Goal: Task Accomplishment & Management: Manage account settings

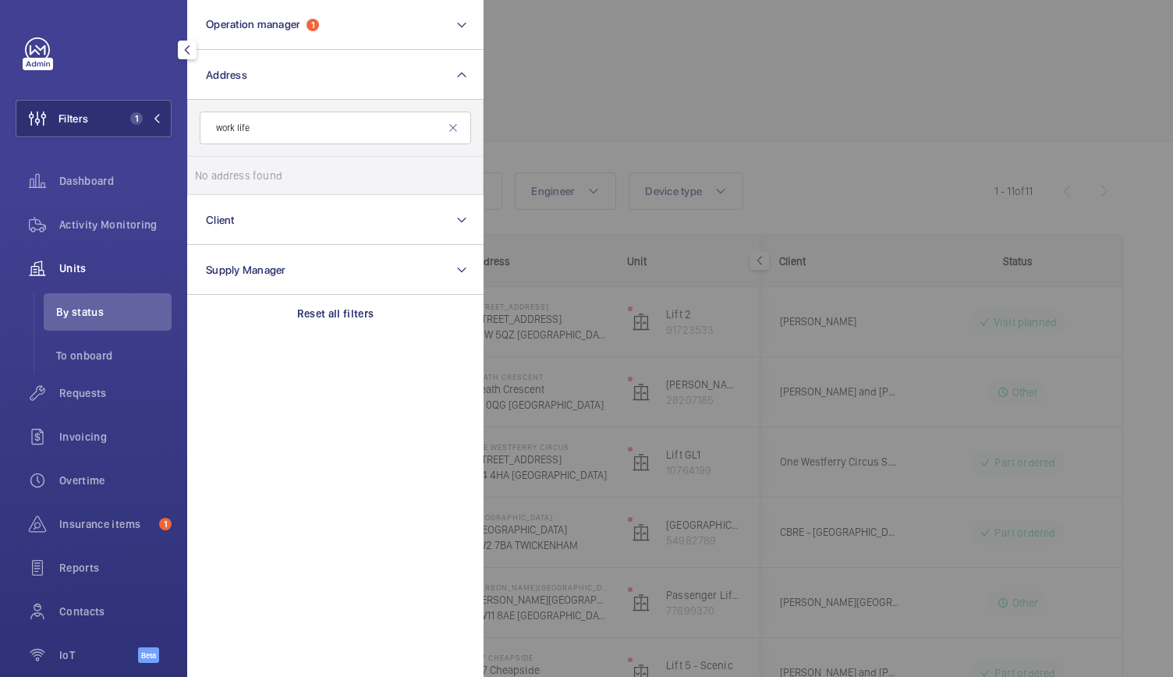
click at [354, 131] on input "work life" at bounding box center [335, 128] width 271 height 33
click at [451, 125] on mat-icon at bounding box center [453, 128] width 12 height 12
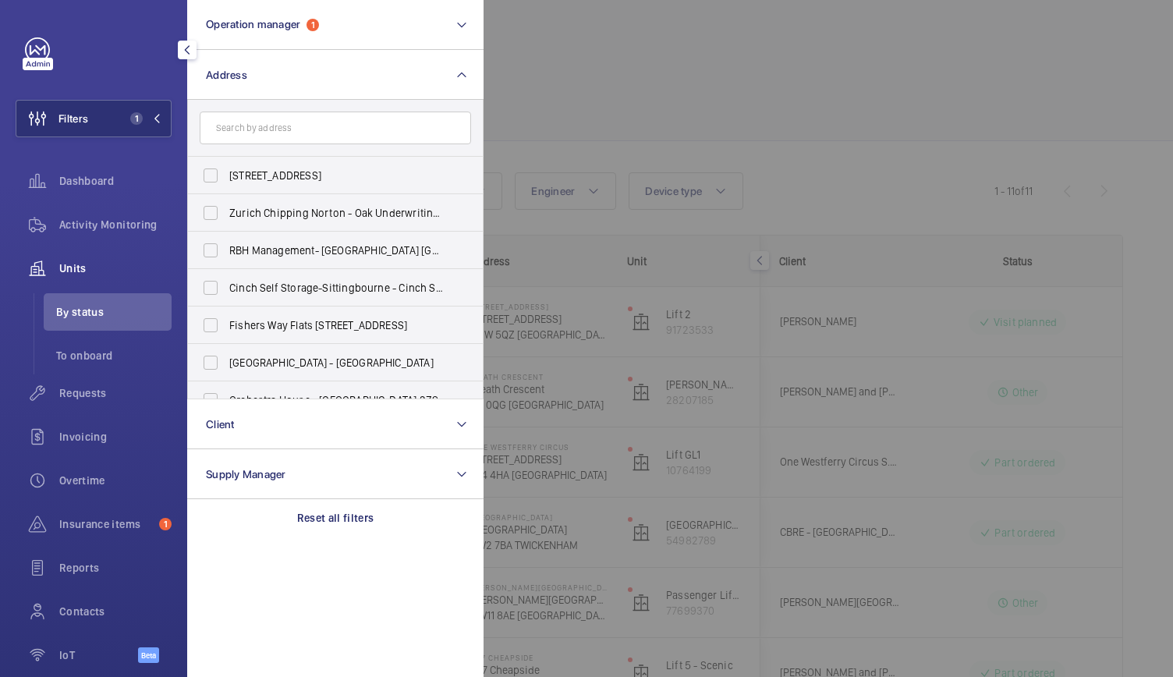
click at [585, 65] on div at bounding box center [1069, 338] width 1173 height 677
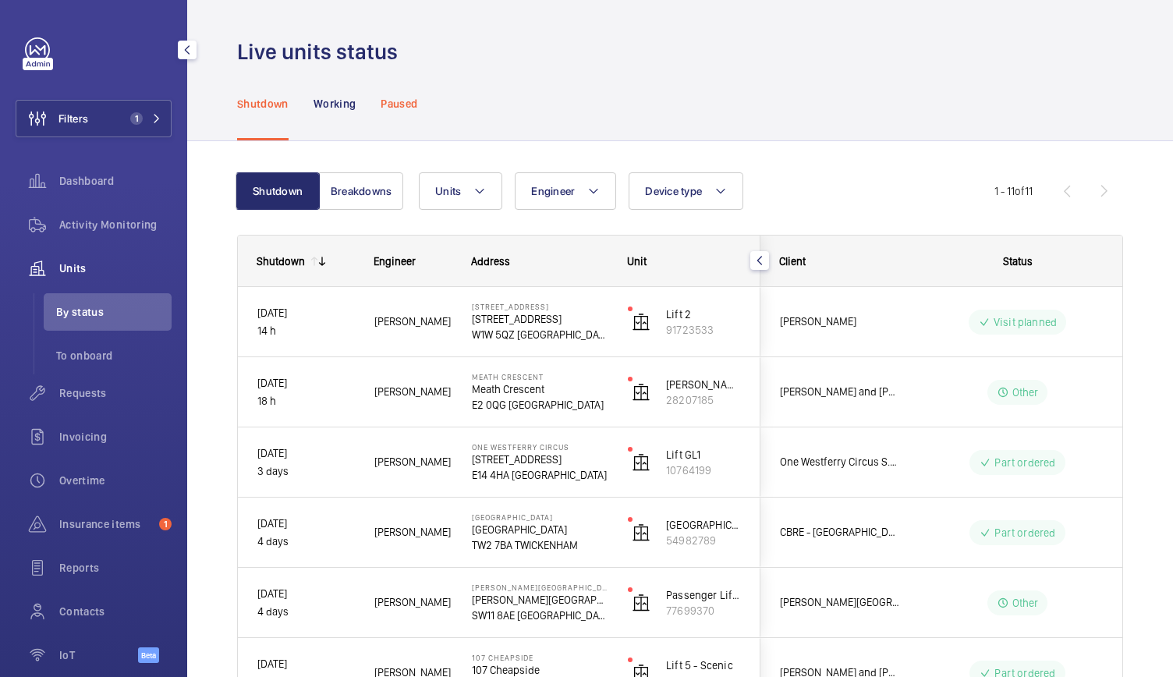
click at [402, 101] on p "Paused" at bounding box center [399, 104] width 37 height 16
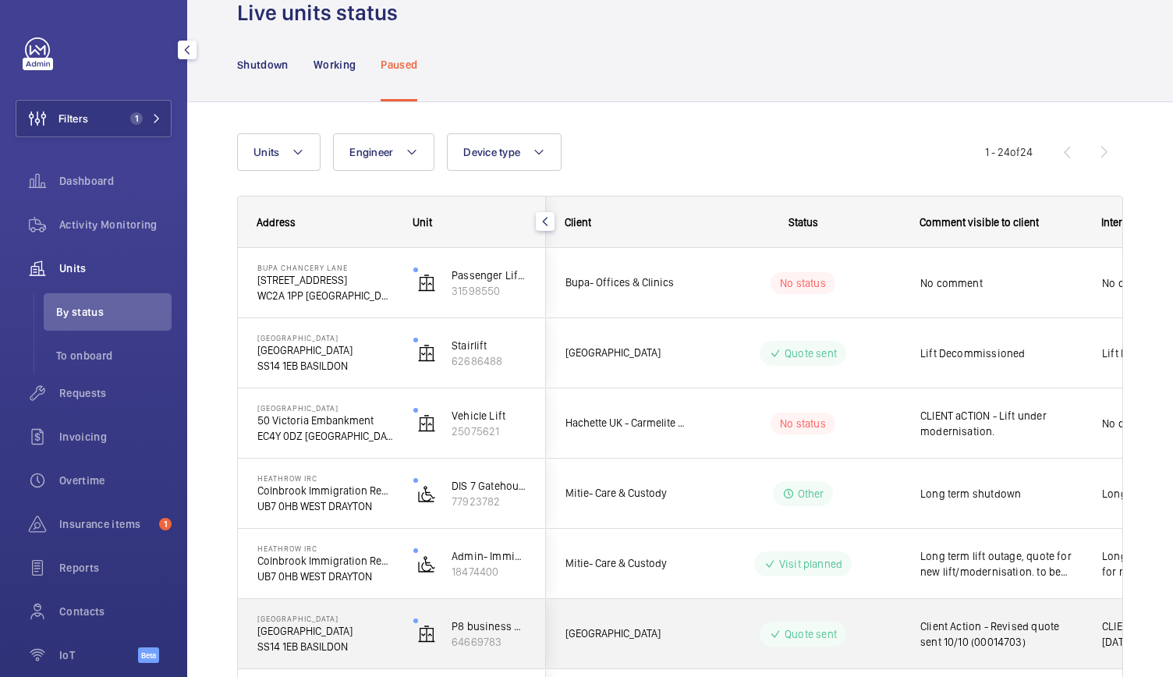
scroll to position [29, 0]
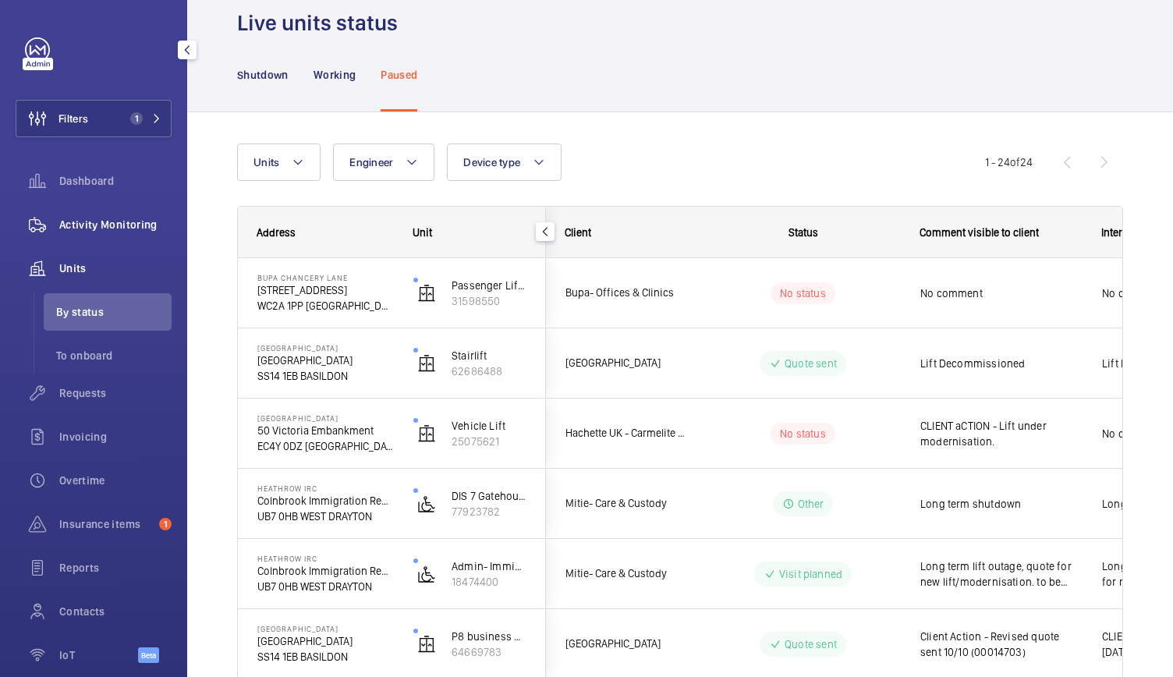
click at [161, 236] on div "Activity Monitoring" at bounding box center [94, 224] width 156 height 37
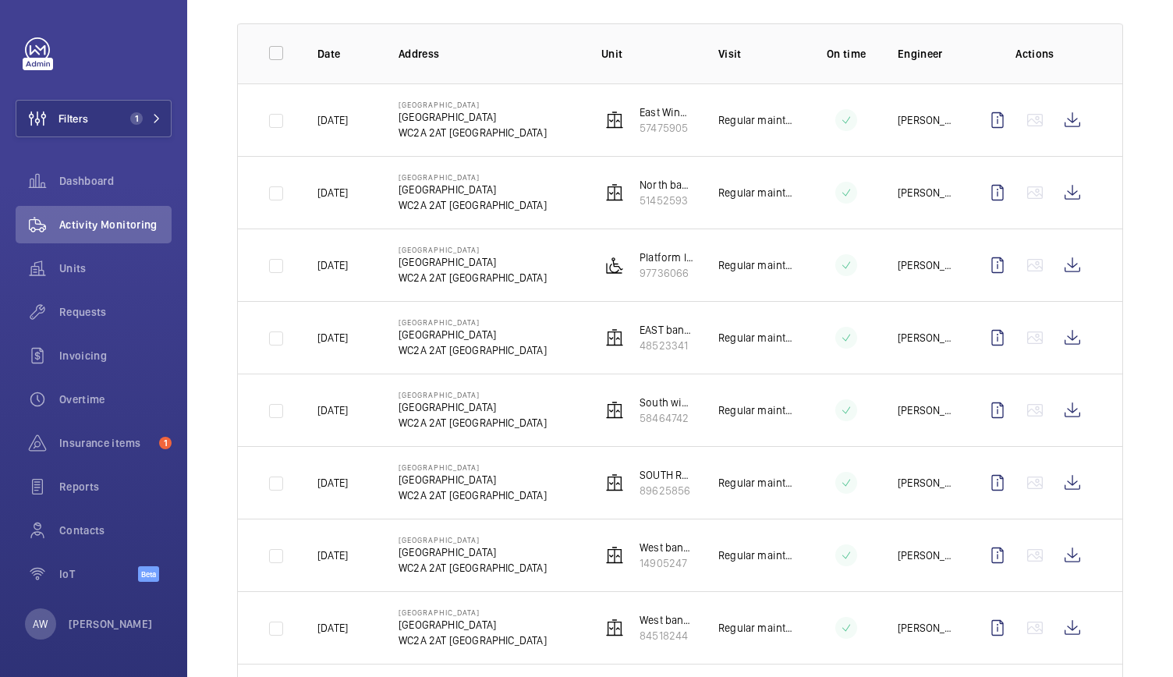
scroll to position [306, 0]
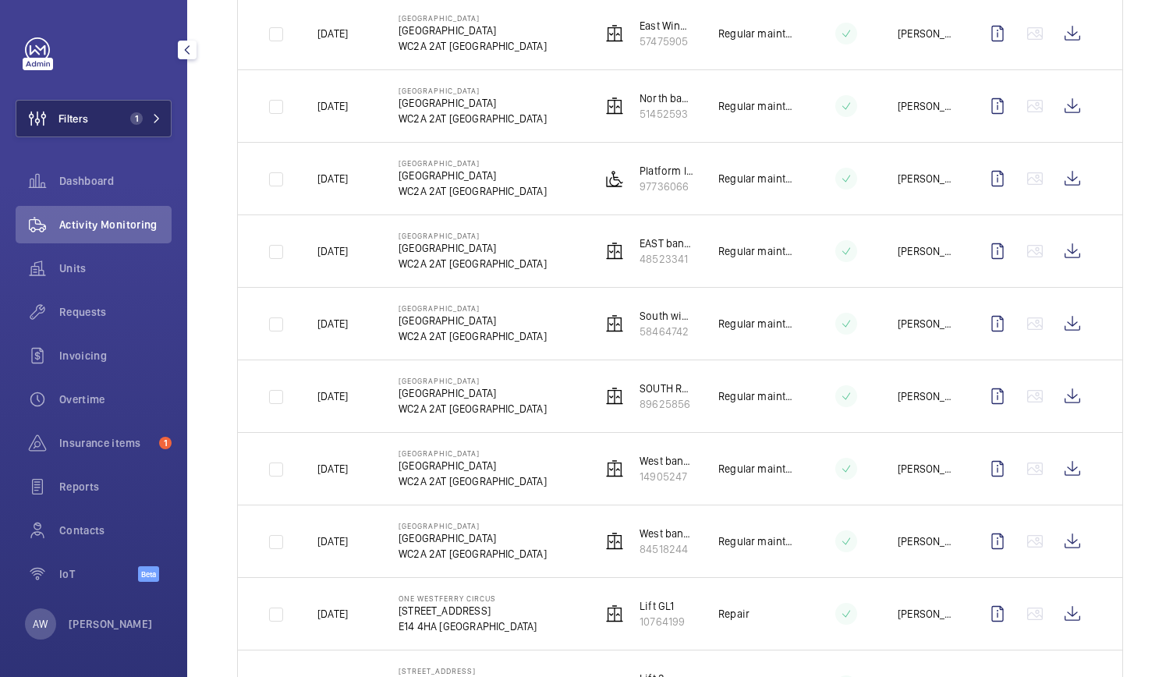
click at [144, 120] on span "1" at bounding box center [142, 118] width 37 height 12
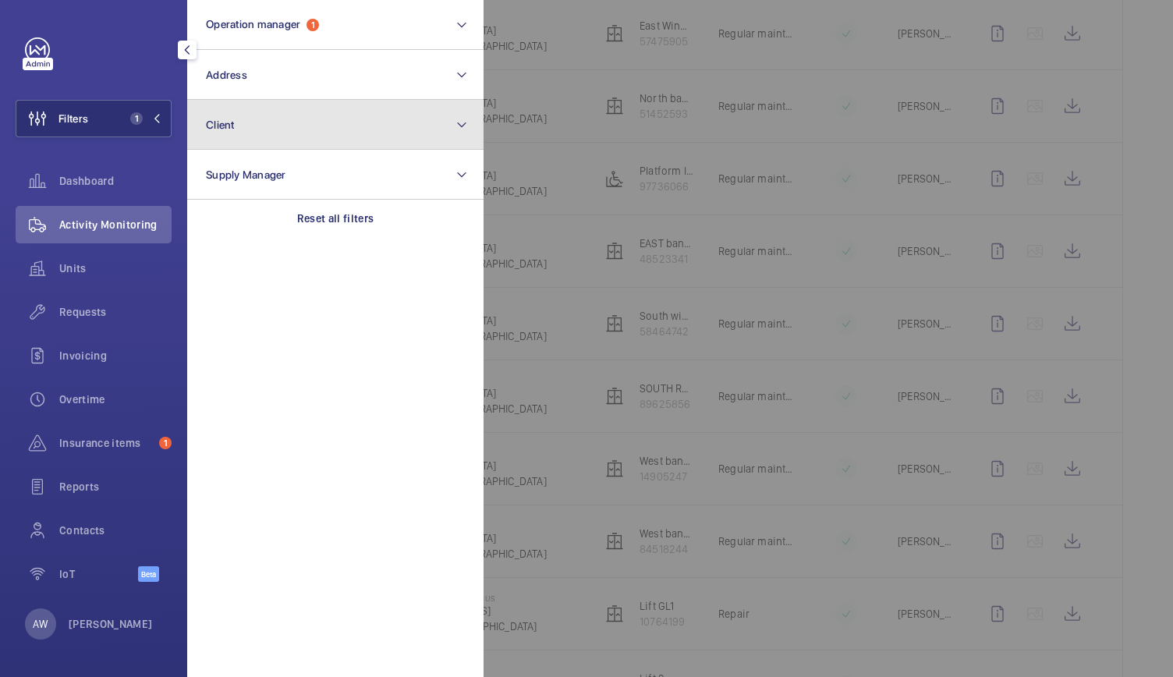
click at [231, 122] on span "Client" at bounding box center [220, 125] width 29 height 12
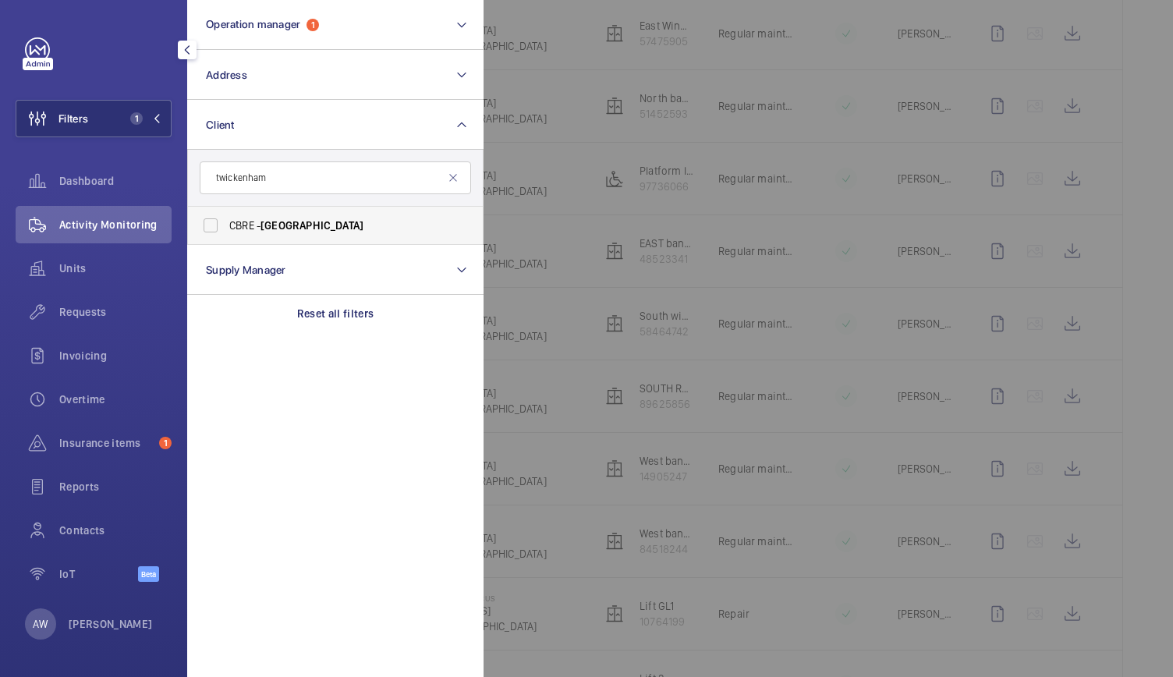
type input "twickenham"
click at [278, 219] on span "[GEOGRAPHIC_DATA]" at bounding box center [311, 225] width 103 height 12
click at [226, 219] on input "CBRE - [GEOGRAPHIC_DATA]" at bounding box center [210, 225] width 31 height 31
checkbox input "true"
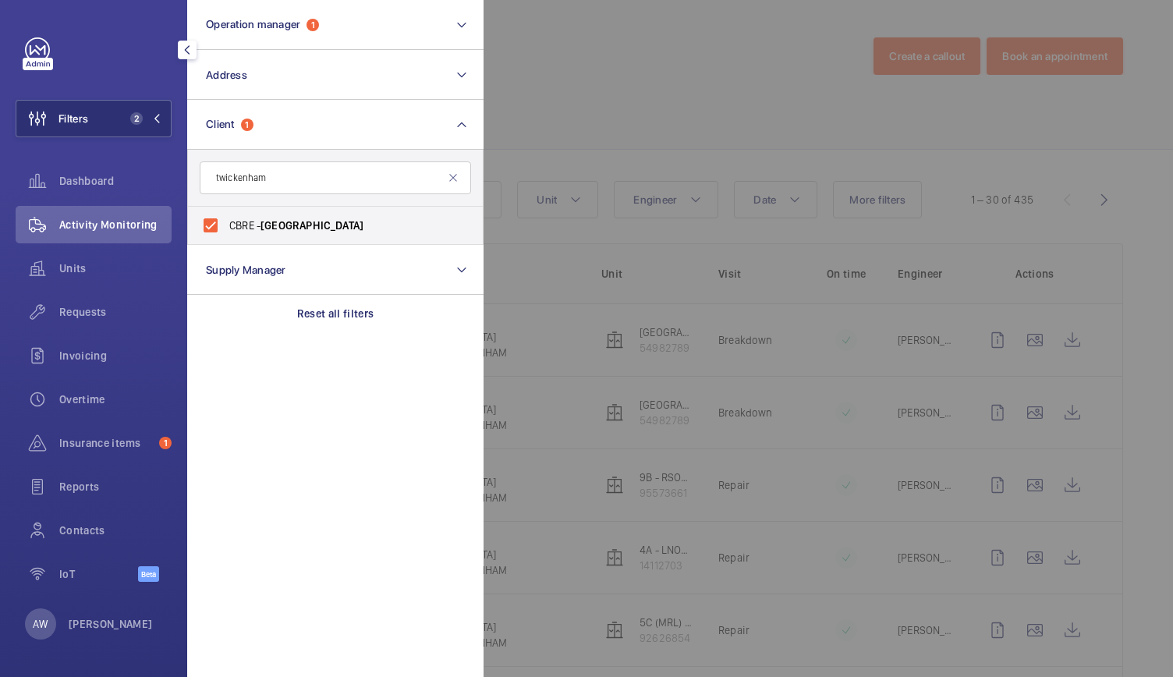
click at [736, 118] on div at bounding box center [1069, 338] width 1173 height 677
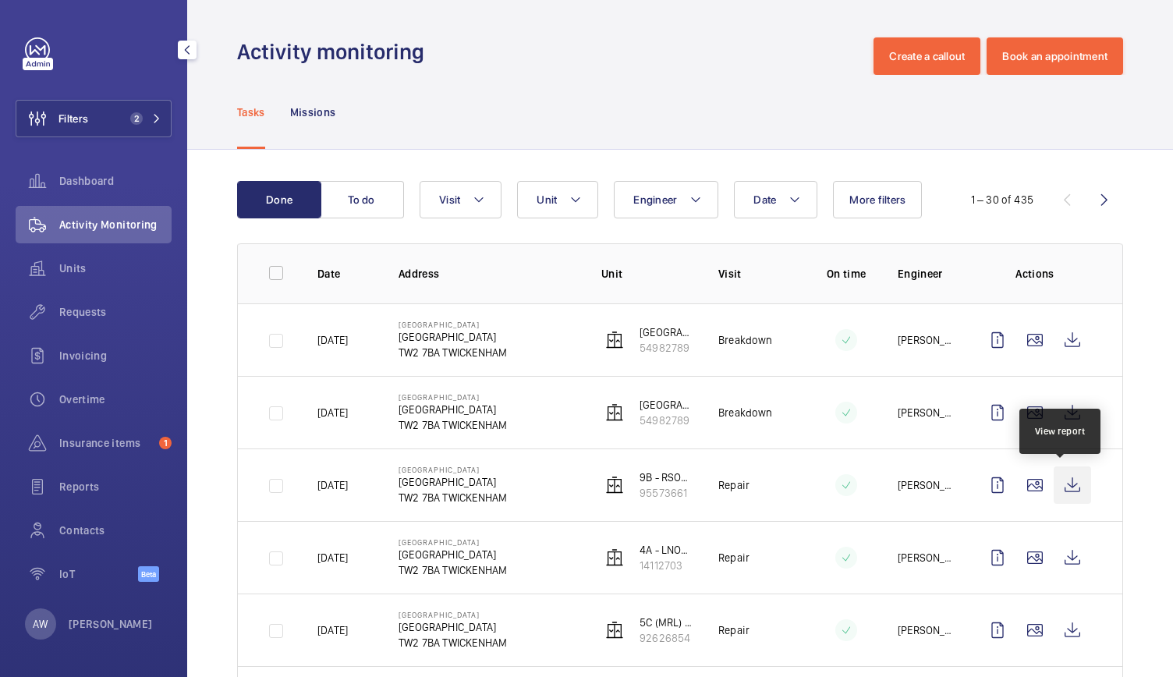
click at [1067, 495] on wm-front-icon-button at bounding box center [1071, 484] width 37 height 37
click at [95, 317] on span "Requests" at bounding box center [115, 312] width 112 height 16
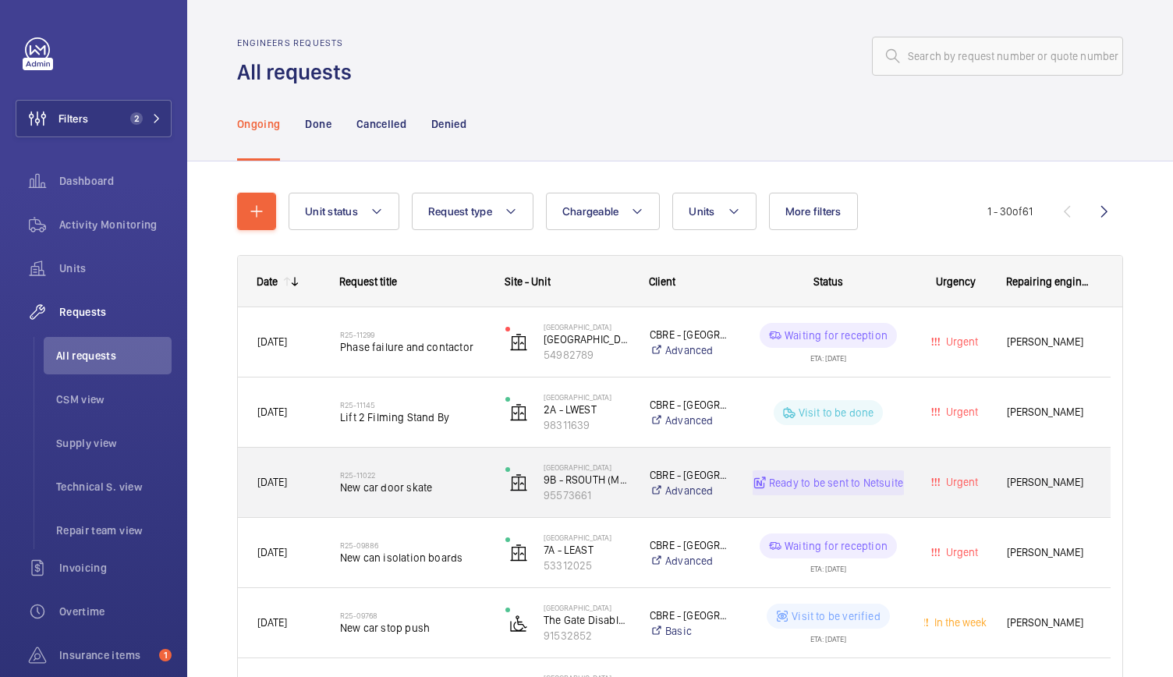
click at [458, 500] on div "R25-11022 New car door skate" at bounding box center [412, 482] width 145 height 45
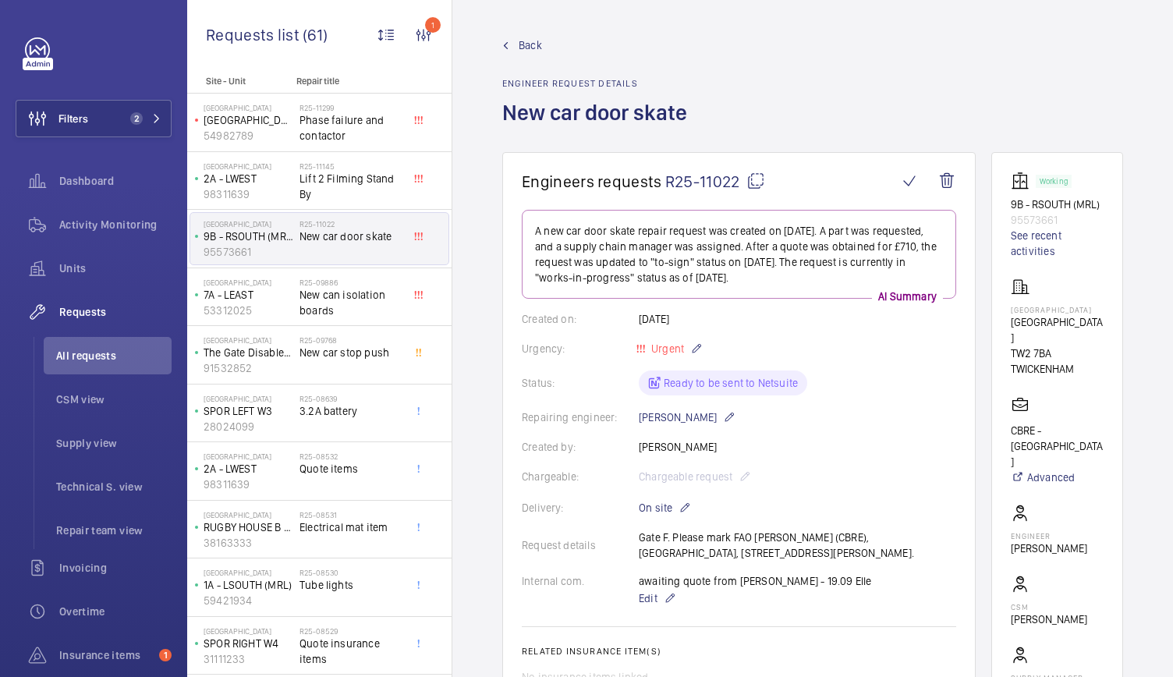
click at [711, 180] on span "R25-11022" at bounding box center [715, 181] width 100 height 19
click at [1027, 37] on div "Back Engineer request details New car door skate" at bounding box center [812, 94] width 621 height 115
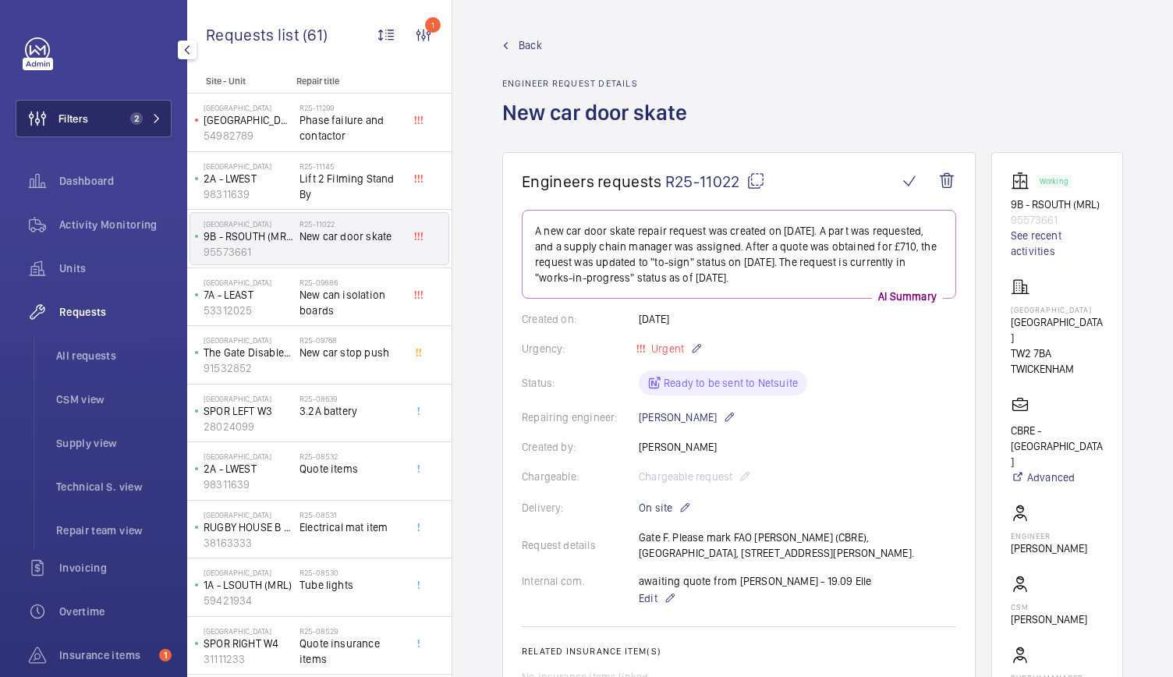
click at [154, 109] on button "Filters 2" at bounding box center [94, 118] width 156 height 37
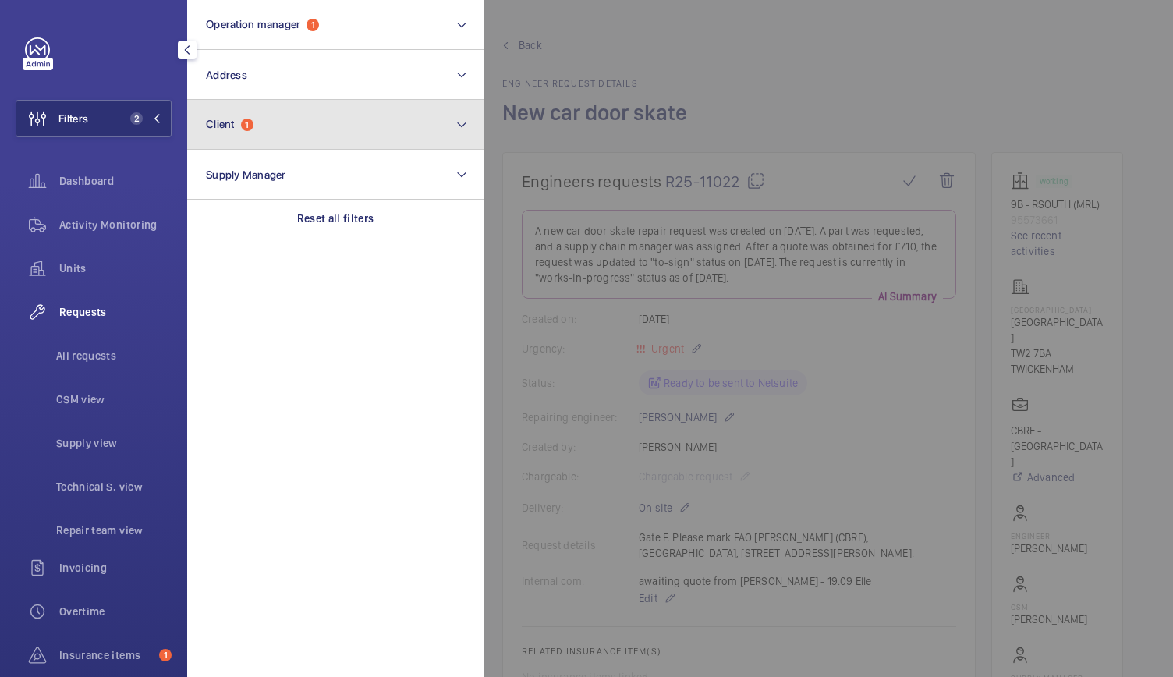
click at [225, 127] on span "Client" at bounding box center [220, 124] width 29 height 12
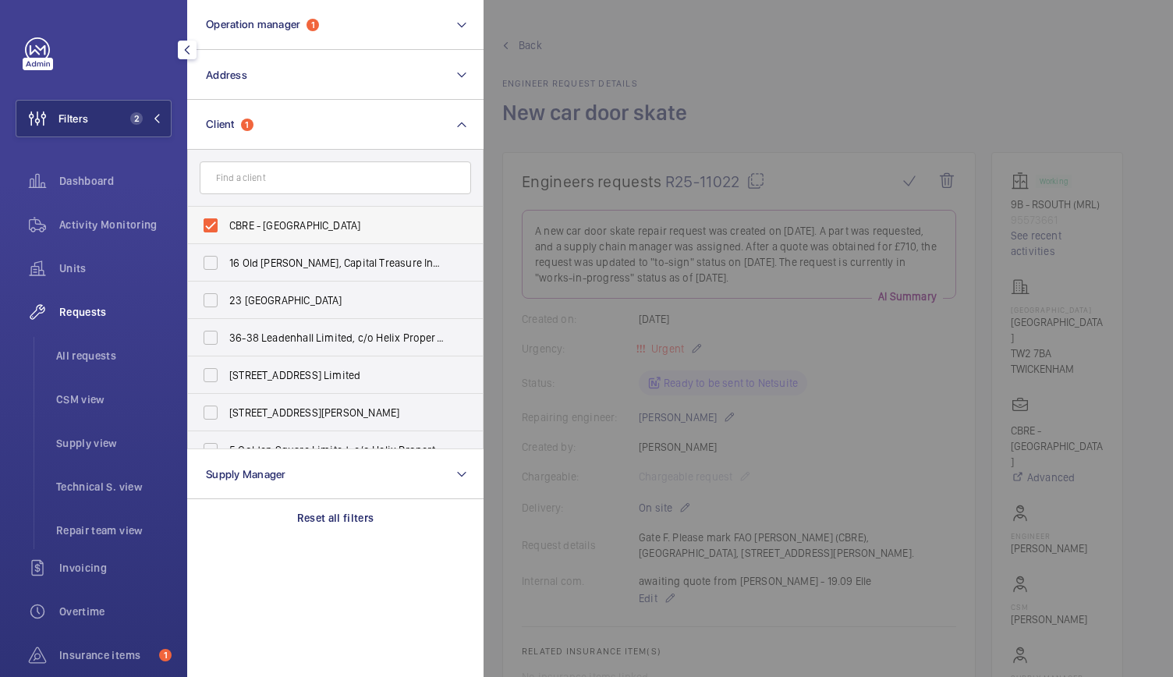
click at [207, 224] on label "CBRE - [GEOGRAPHIC_DATA]" at bounding box center [323, 225] width 271 height 37
click at [207, 224] on input "CBRE - [GEOGRAPHIC_DATA]" at bounding box center [210, 225] width 31 height 31
checkbox input "false"
click at [76, 269] on span "Units" at bounding box center [115, 268] width 112 height 16
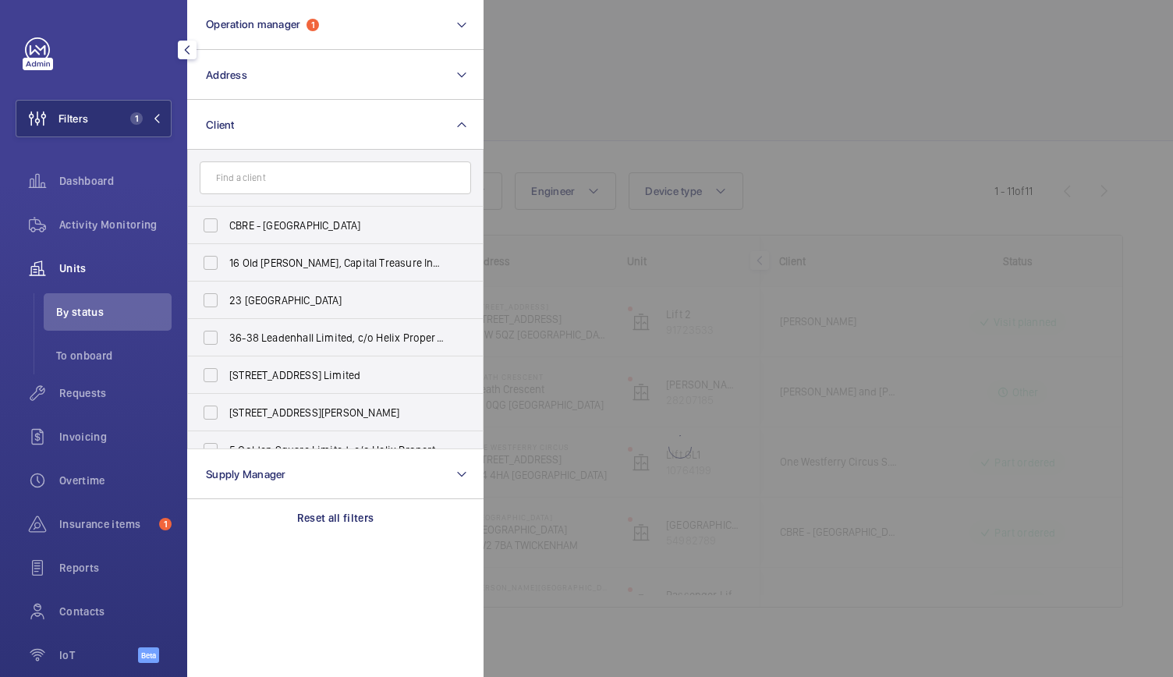
click at [697, 139] on div at bounding box center [1069, 338] width 1173 height 677
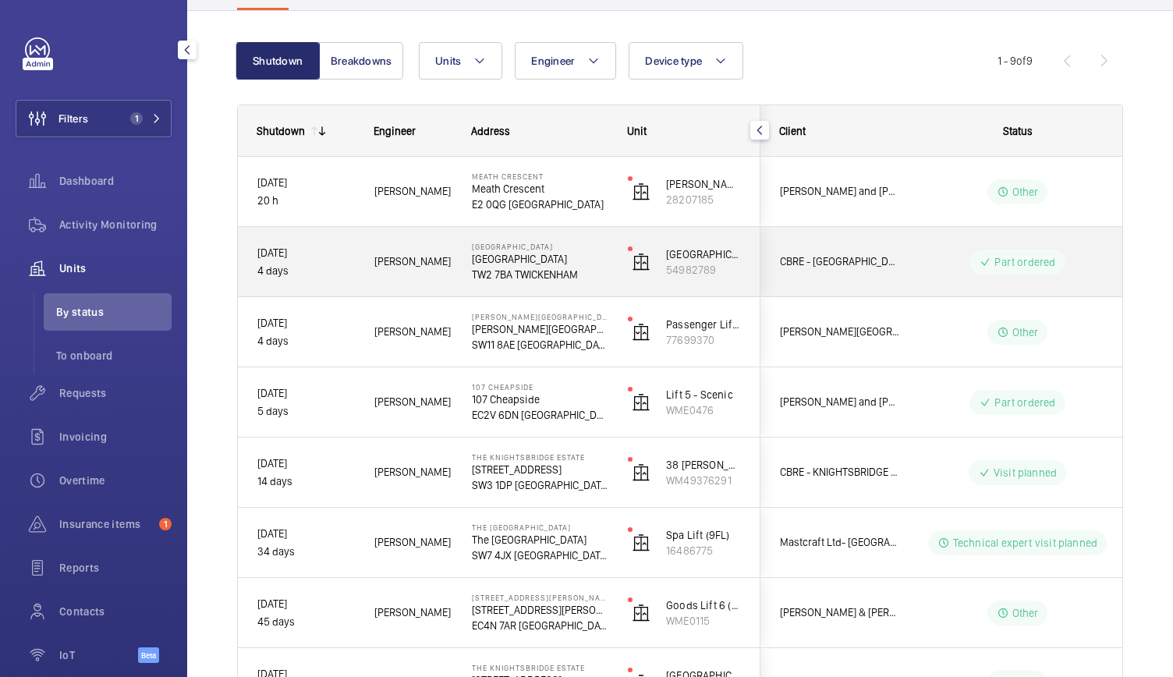
scroll to position [124, 0]
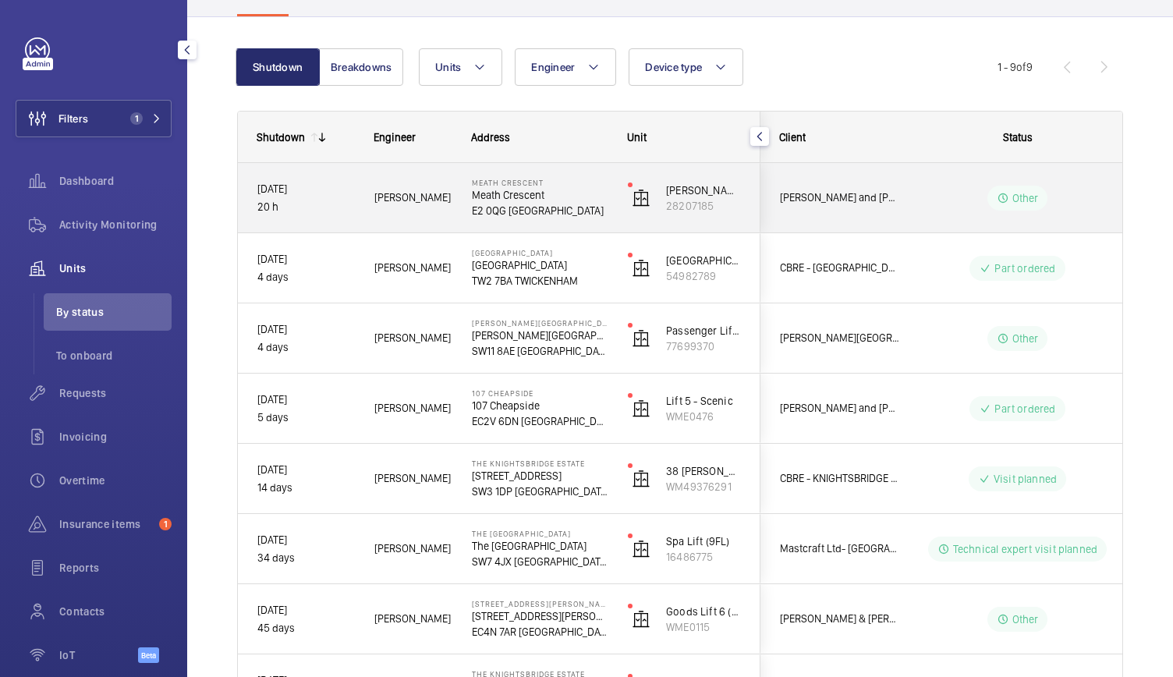
click at [460, 208] on div "Meath Crescent Meath Crescent E2 0QG [GEOGRAPHIC_DATA]" at bounding box center [530, 198] width 154 height 70
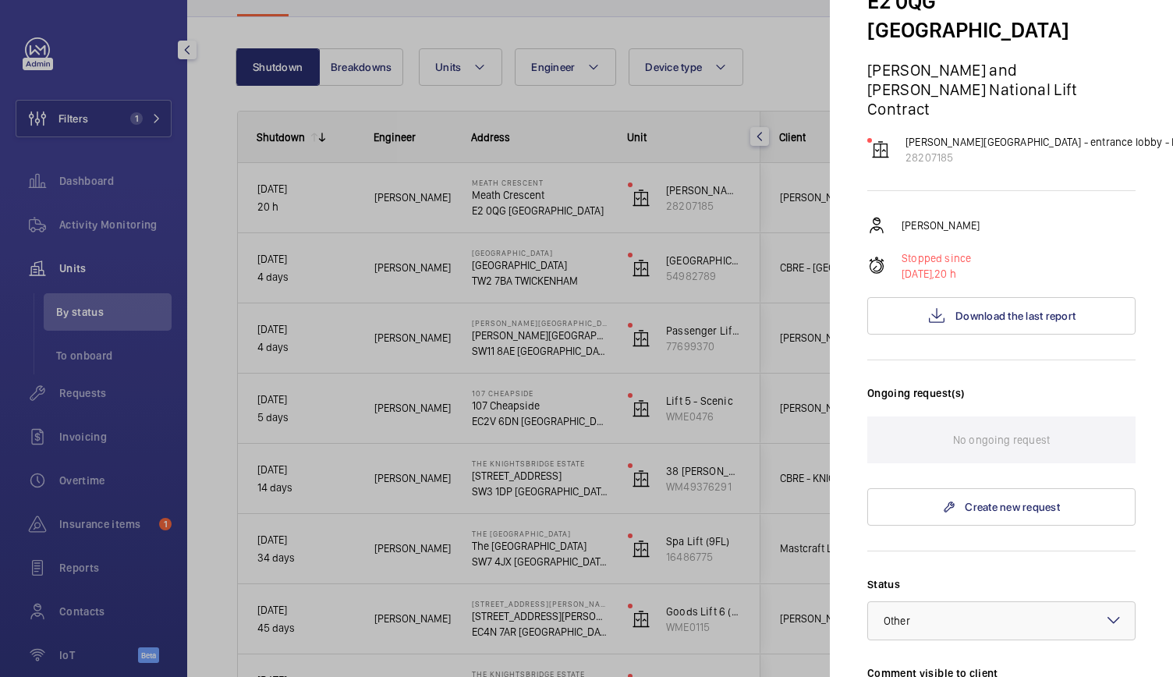
scroll to position [117, 0]
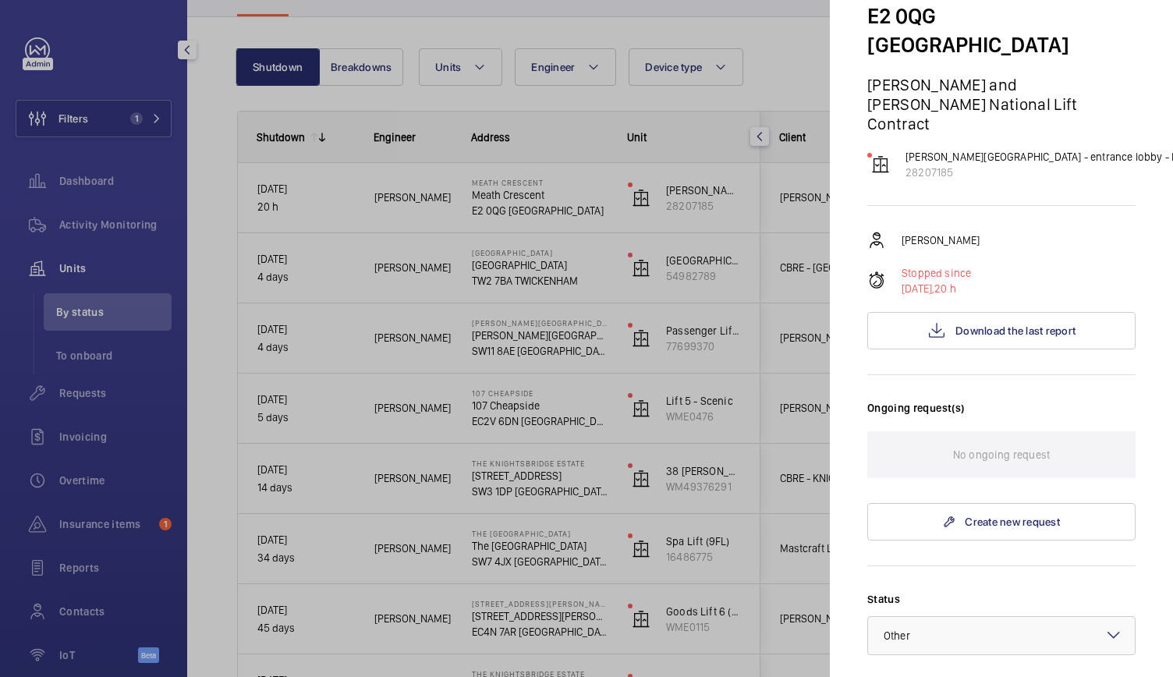
drag, startPoint x: 368, startPoint y: 205, endPoint x: 47, endPoint y: 138, distance: 328.2
click at [47, 138] on div at bounding box center [586, 338] width 1173 height 677
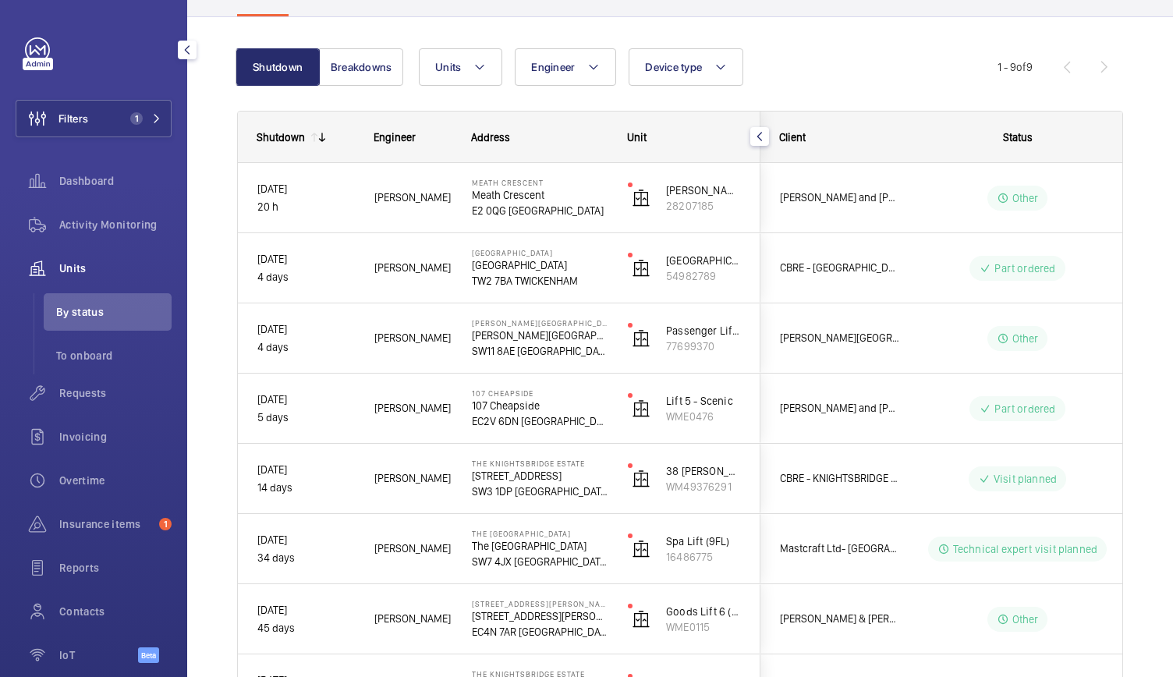
click at [47, 138] on mat-sidenav-container "Filters 1 Dashboard Activity Monitoring Units By status To onboard Requests Inv…" at bounding box center [586, 338] width 1173 height 677
click at [80, 127] on span "Filters" at bounding box center [52, 118] width 72 height 37
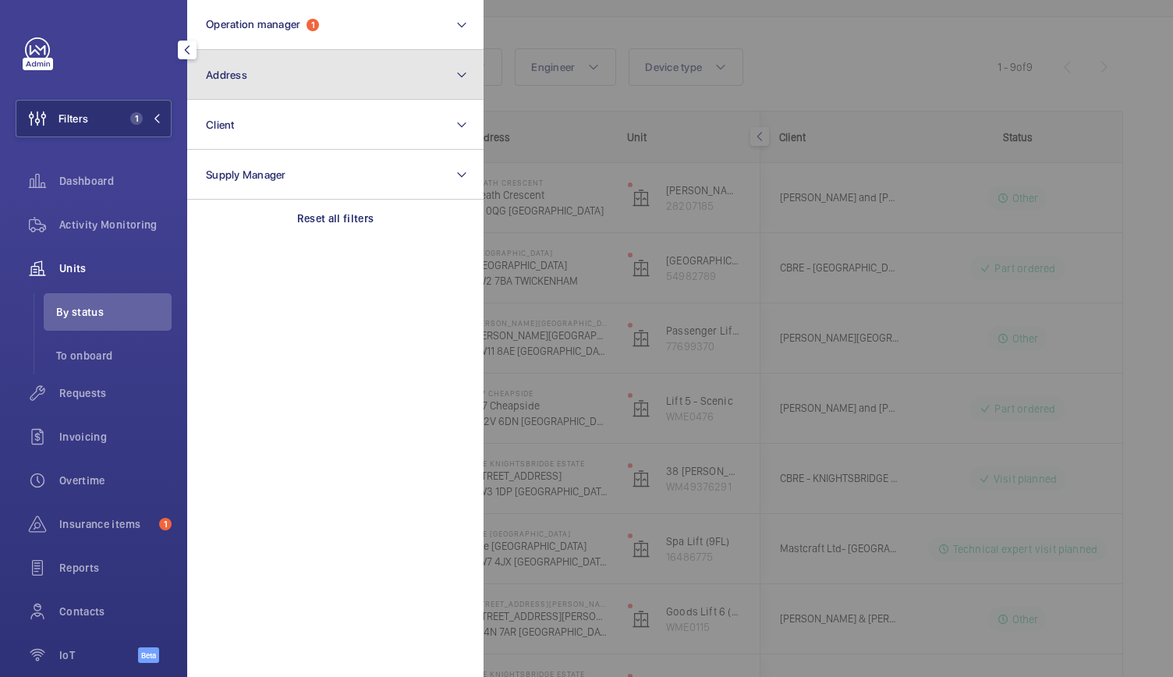
click at [304, 85] on button "Address" at bounding box center [335, 75] width 296 height 50
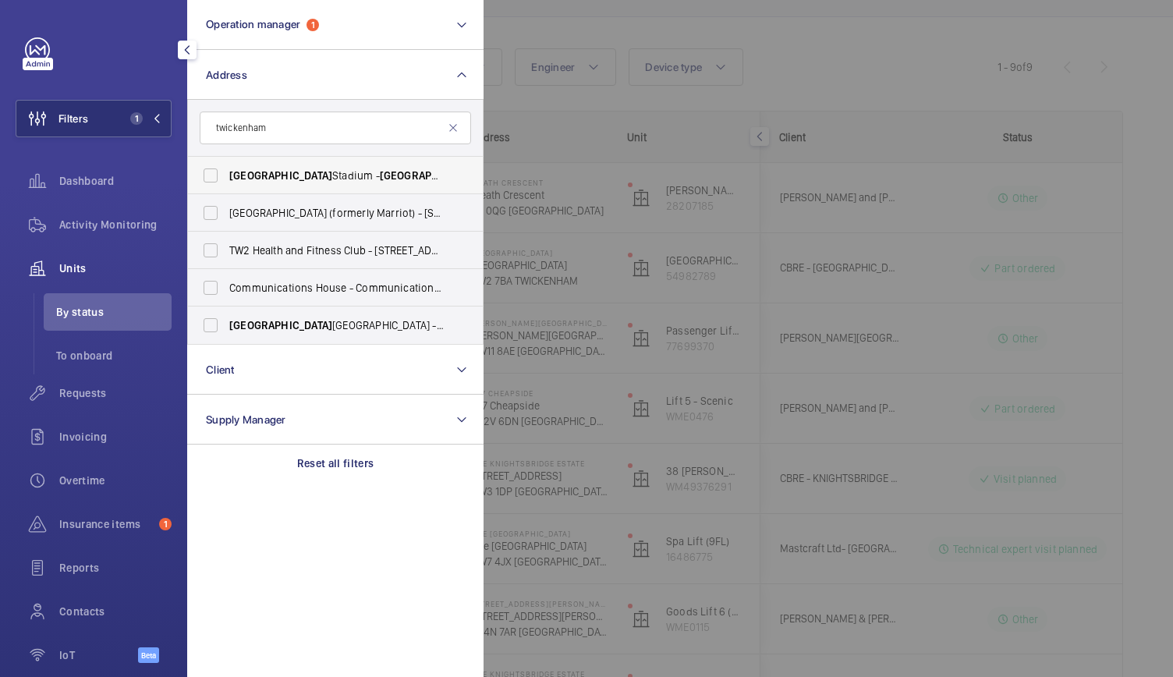
type input "twickenham"
click at [214, 175] on label "[GEOGRAPHIC_DATA] - [GEOGRAPHIC_DATA], [GEOGRAPHIC_DATA] 7BA" at bounding box center [323, 175] width 271 height 37
click at [214, 175] on input "[GEOGRAPHIC_DATA] - [GEOGRAPHIC_DATA], [GEOGRAPHIC_DATA] 7BA" at bounding box center [210, 175] width 31 height 31
checkbox input "true"
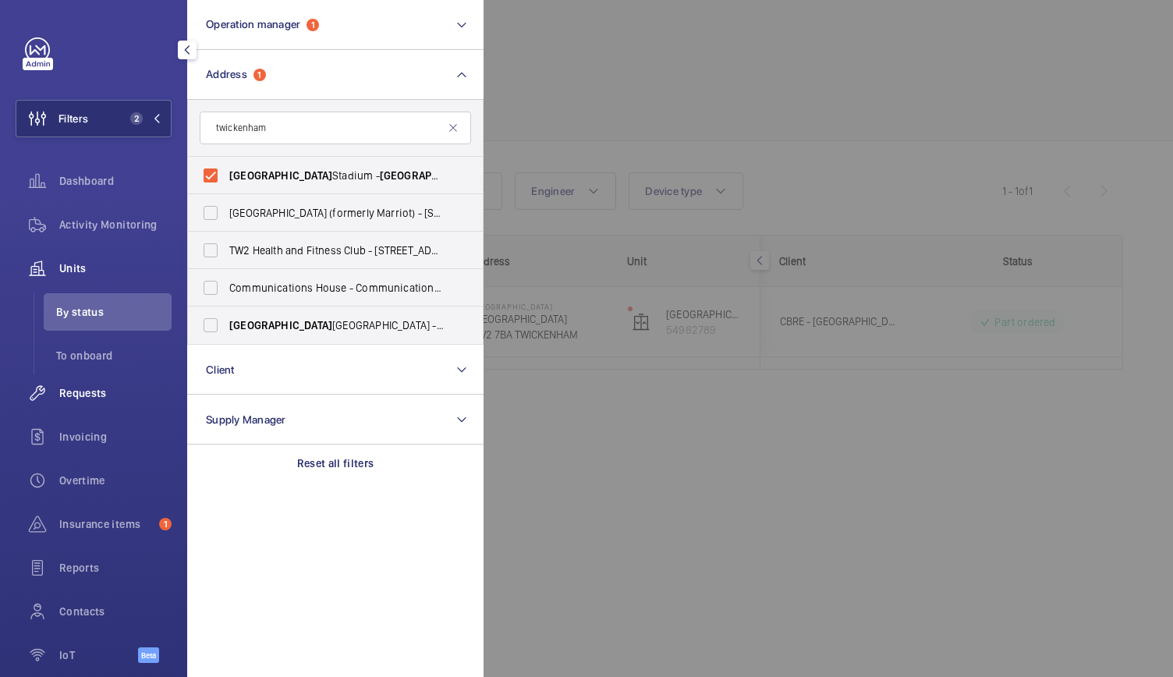
click at [80, 402] on div "Requests" at bounding box center [94, 392] width 156 height 37
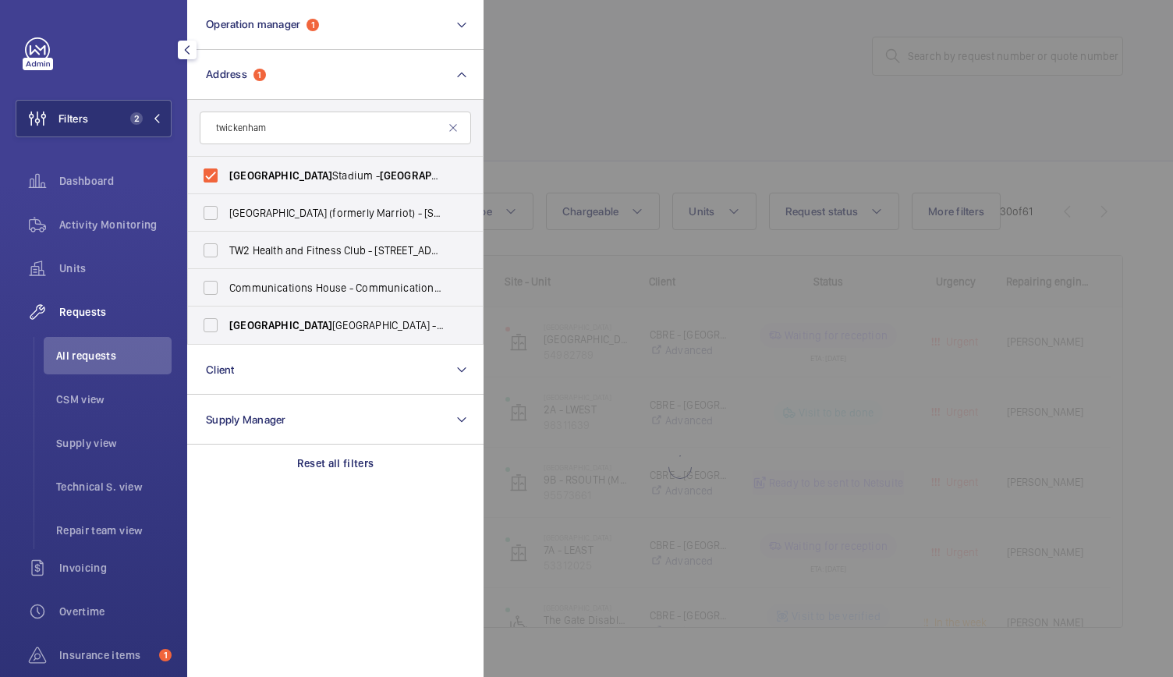
click at [750, 138] on div at bounding box center [1069, 338] width 1173 height 677
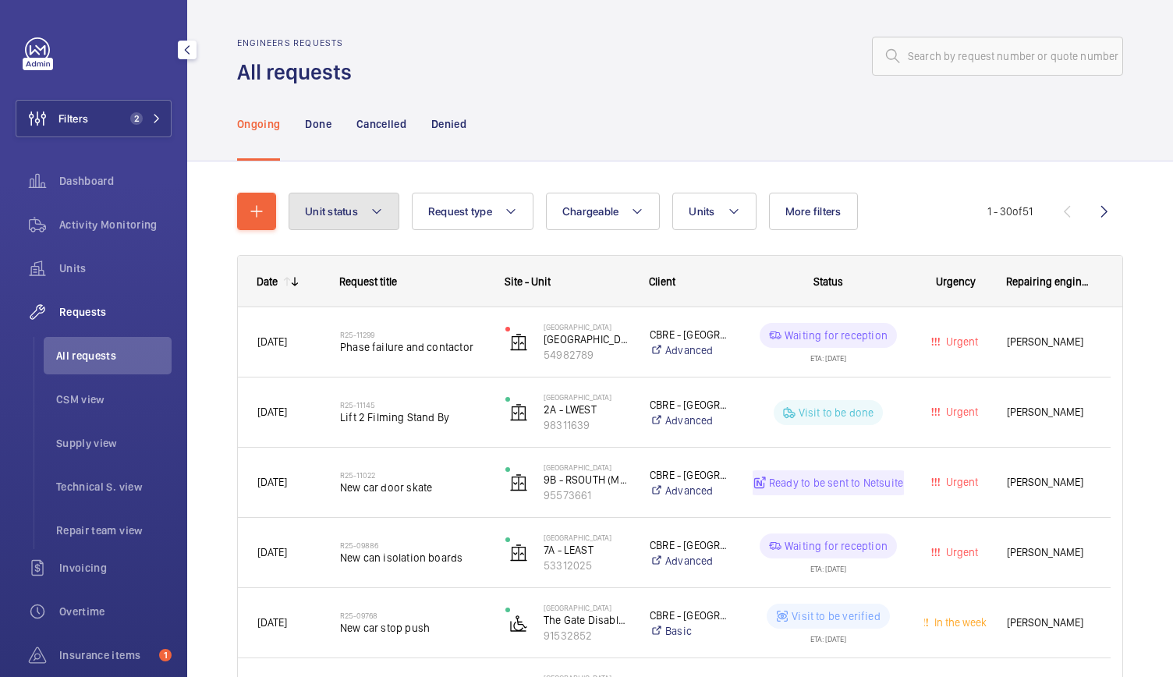
click at [384, 207] on button "Unit status" at bounding box center [344, 211] width 111 height 37
click at [735, 228] on button "Units" at bounding box center [713, 211] width 83 height 37
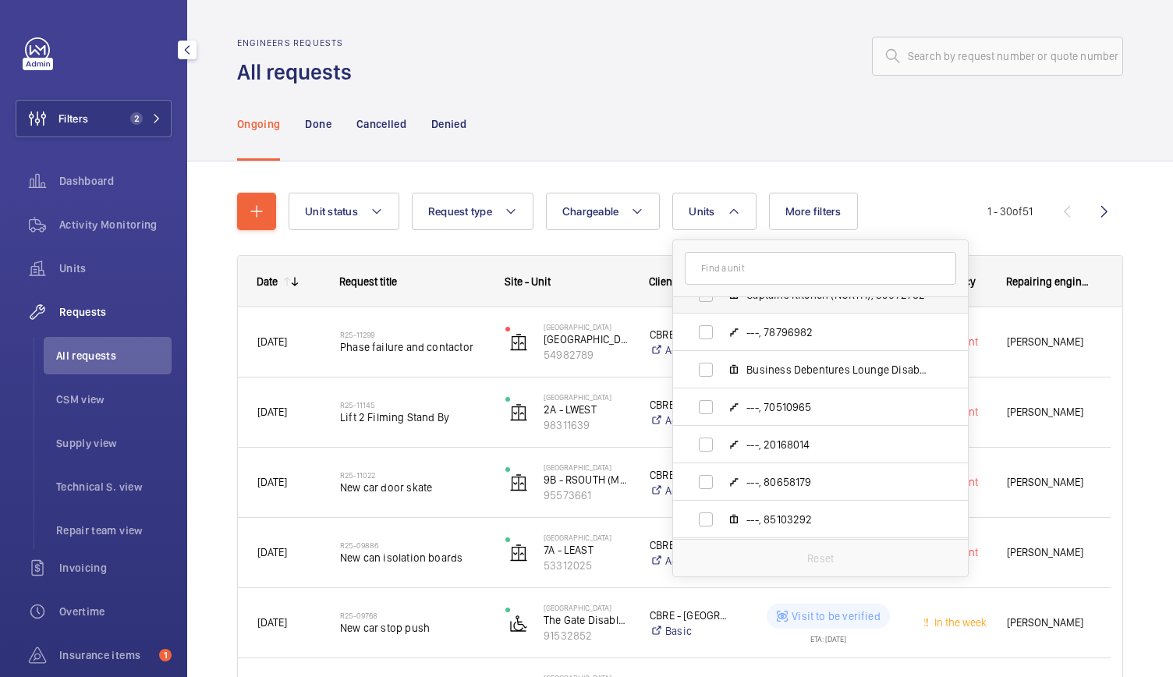
scroll to position [258, 0]
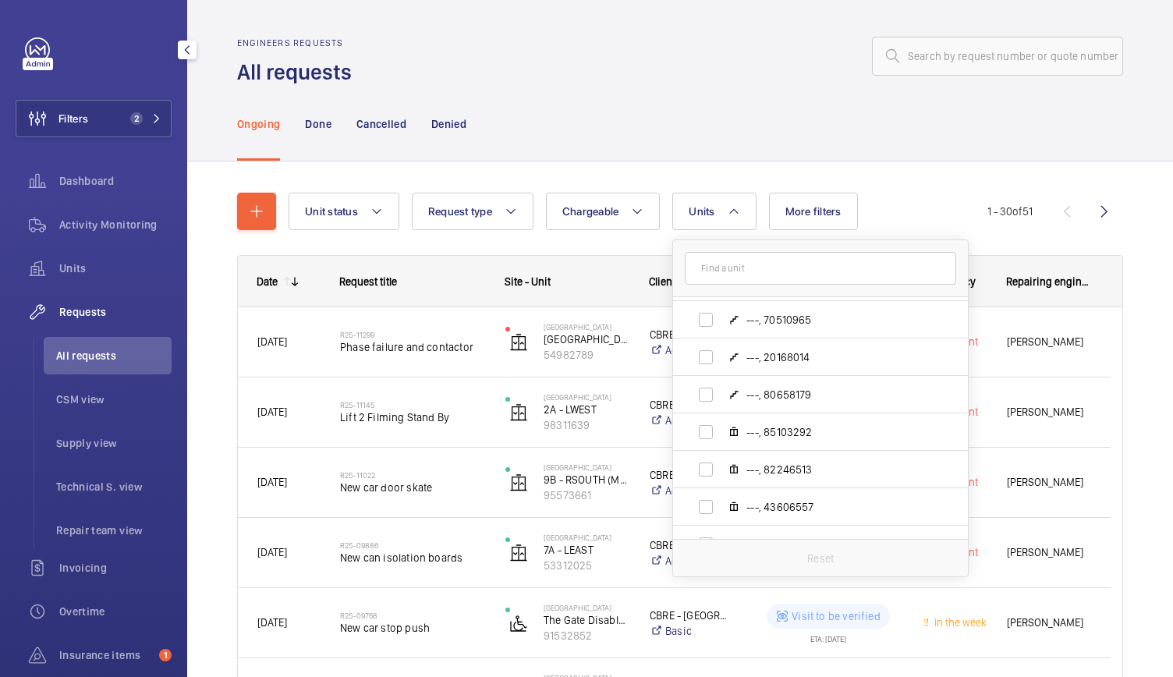
click at [739, 278] on input "text" at bounding box center [820, 268] width 271 height 33
click at [739, 278] on input "4a" at bounding box center [820, 268] width 271 height 33
type input "4"
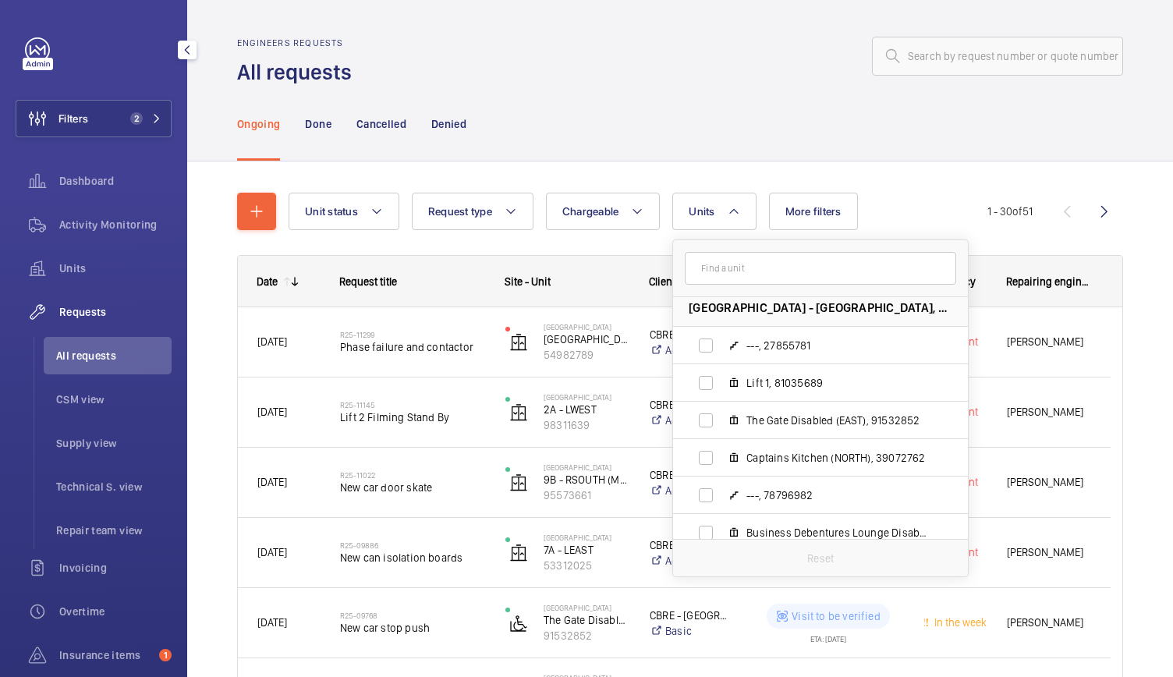
scroll to position [0, 0]
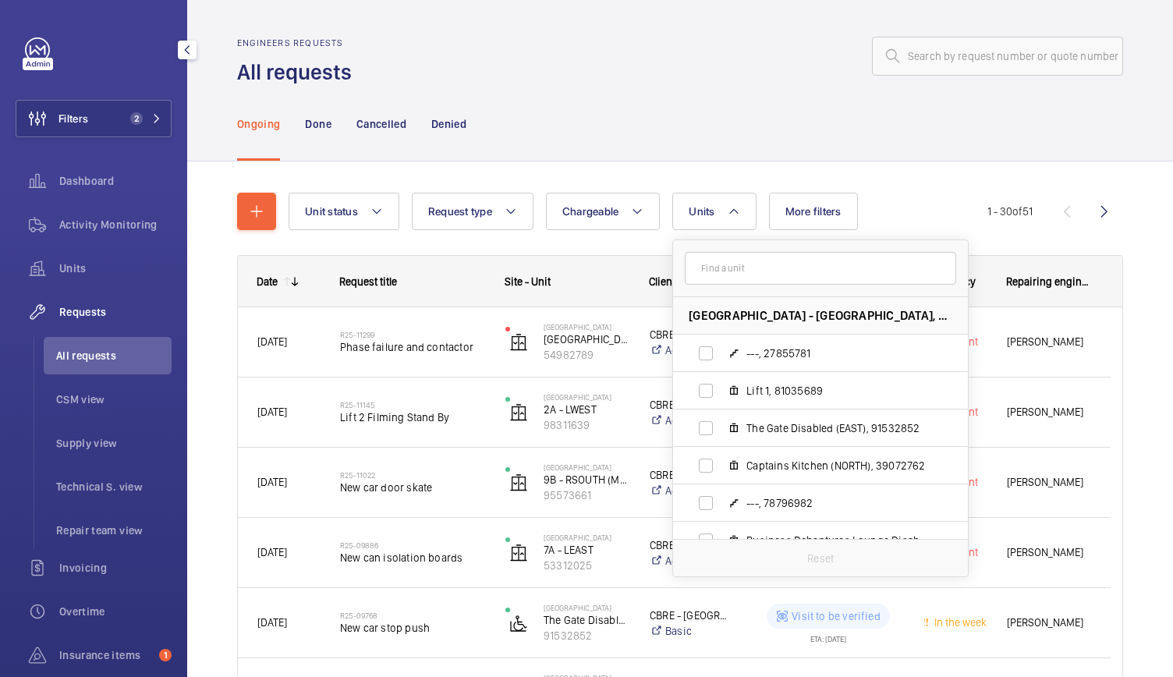
click at [752, 260] on input "text" at bounding box center [820, 268] width 271 height 33
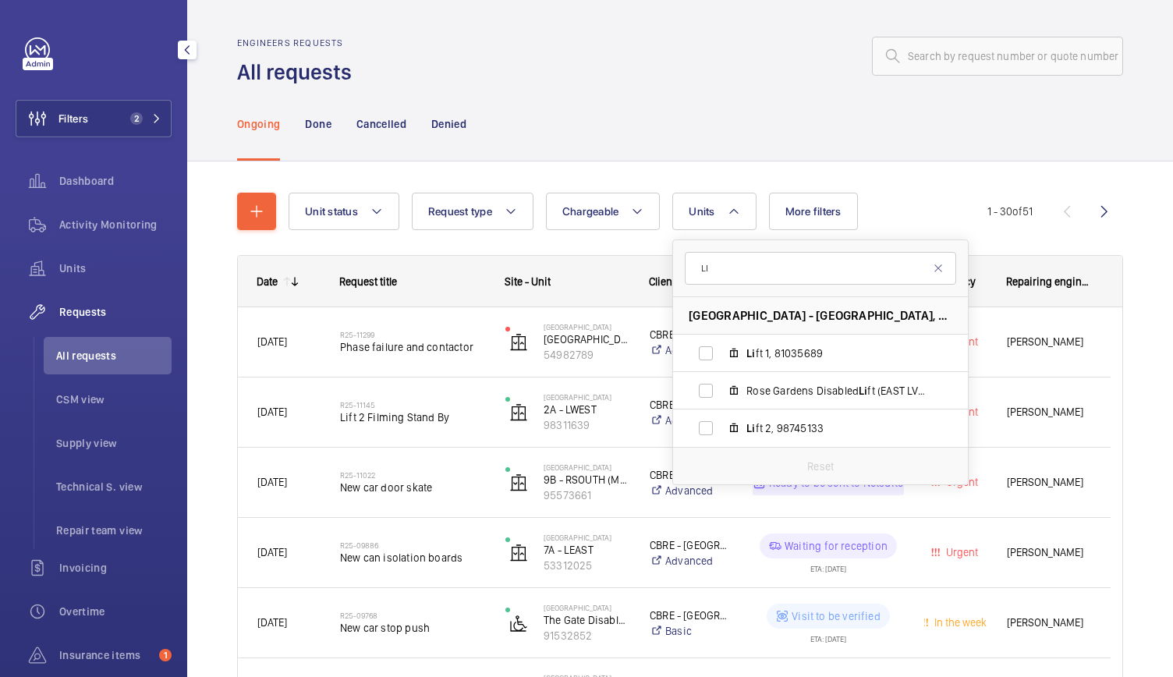
type input "L"
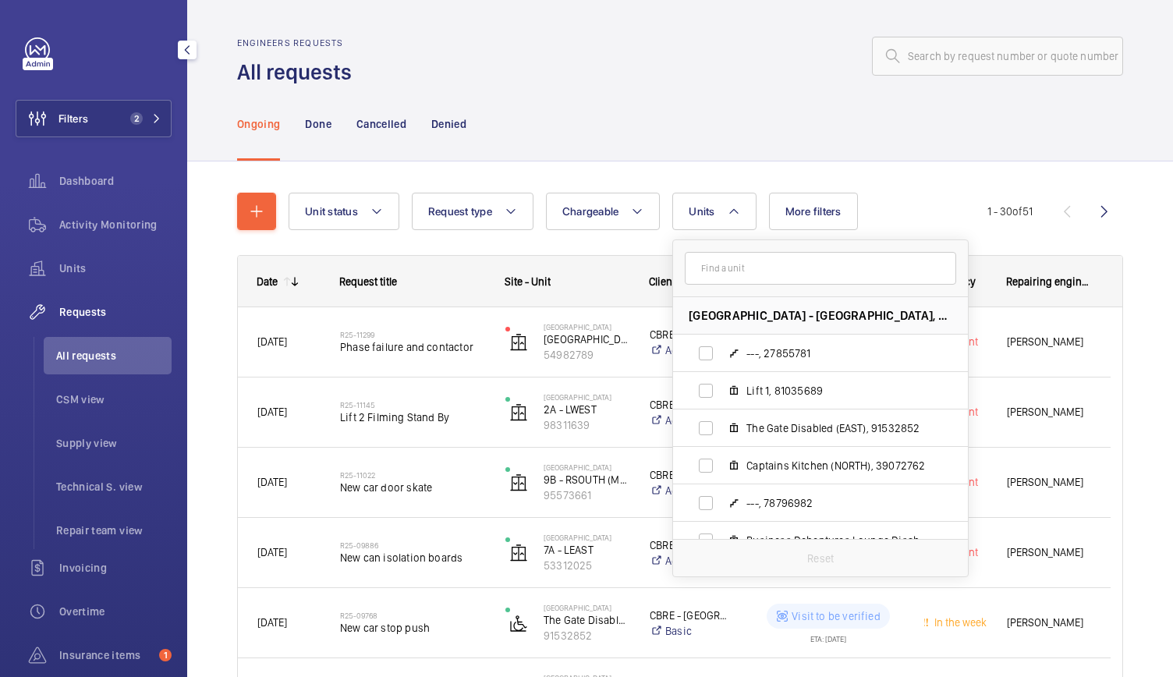
click at [707, 109] on div "Ongoing Done Cancelled Denied" at bounding box center [680, 124] width 886 height 74
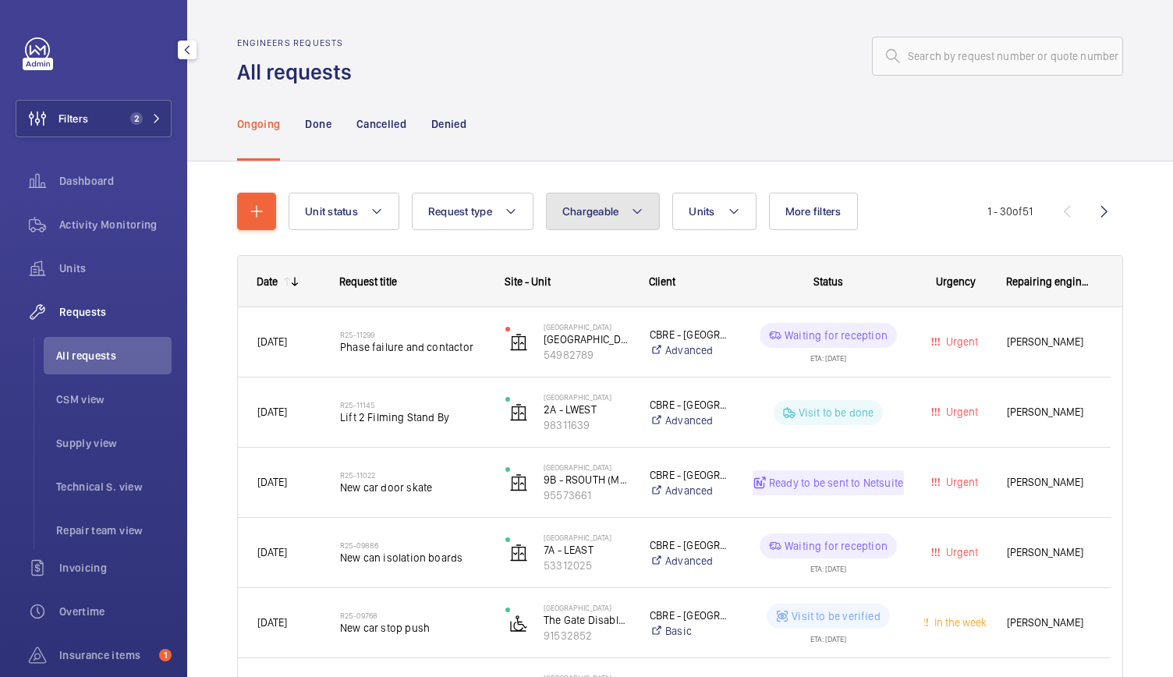
click at [619, 210] on button "Chargeable" at bounding box center [603, 211] width 115 height 37
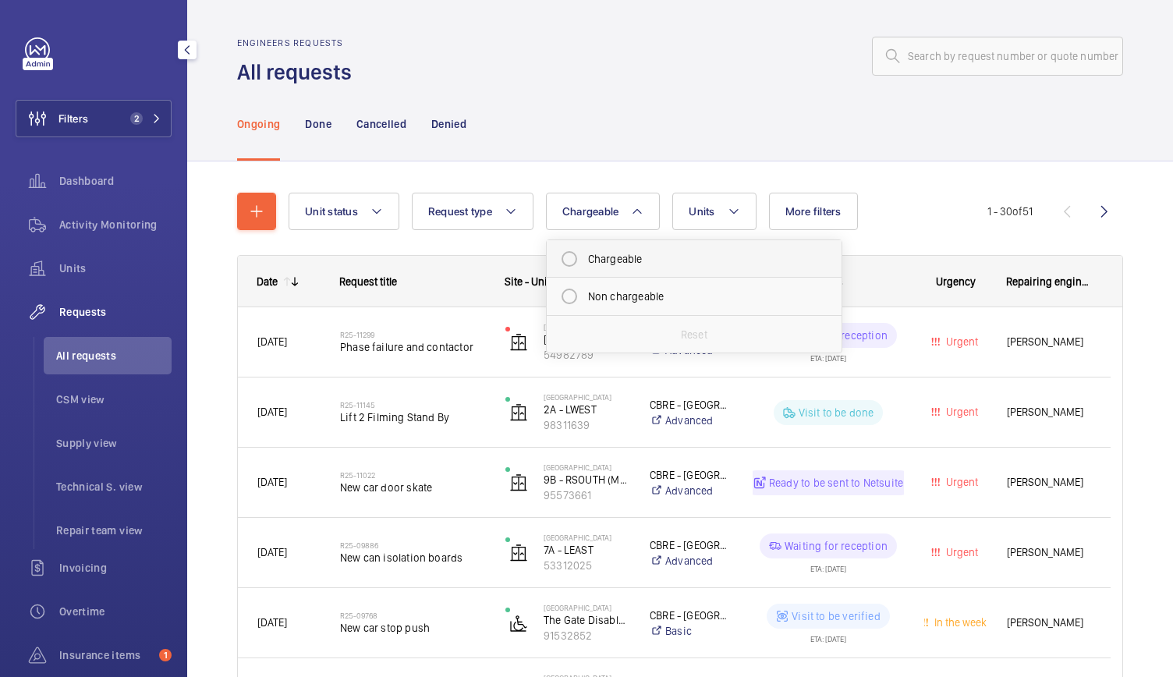
click at [572, 258] on mat-radio-button "Chargeable" at bounding box center [694, 258] width 281 height 31
radio input "true"
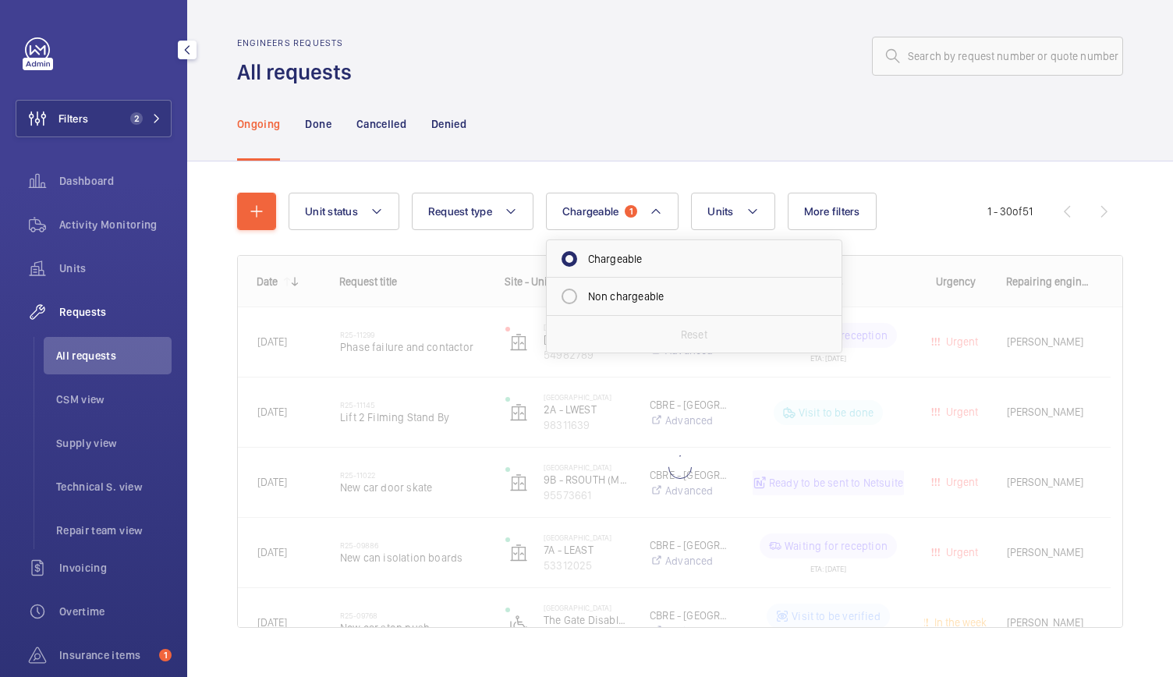
click at [635, 116] on div "Ongoing Done Cancelled Denied" at bounding box center [680, 124] width 886 height 74
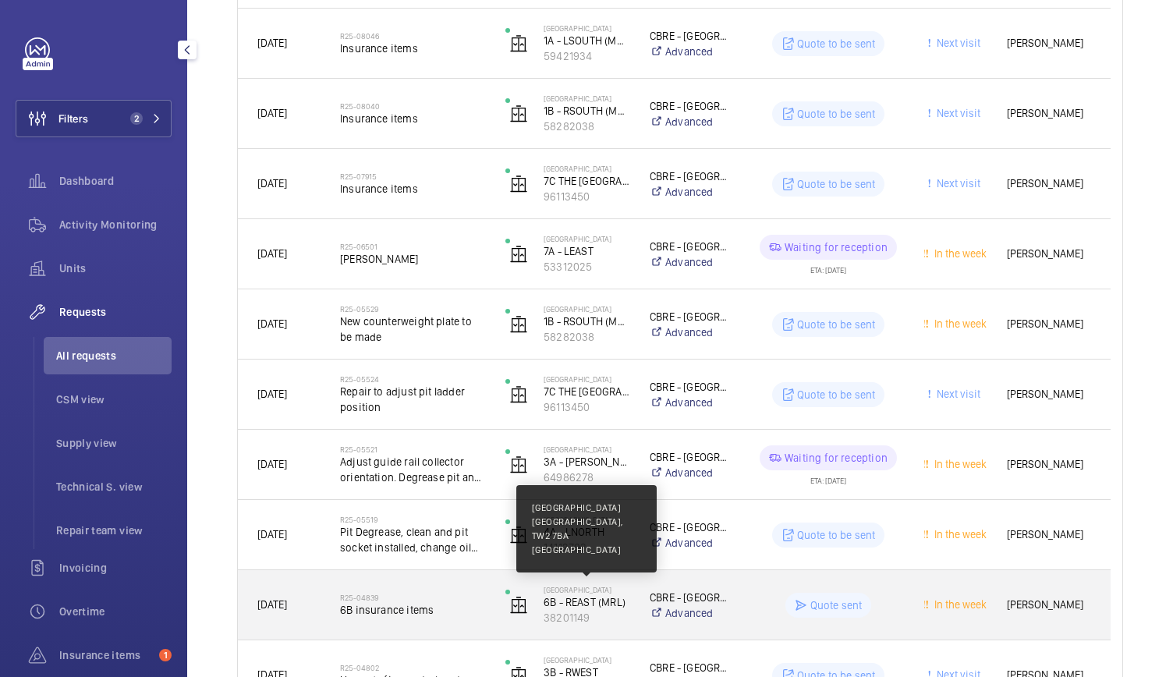
scroll to position [1292, 0]
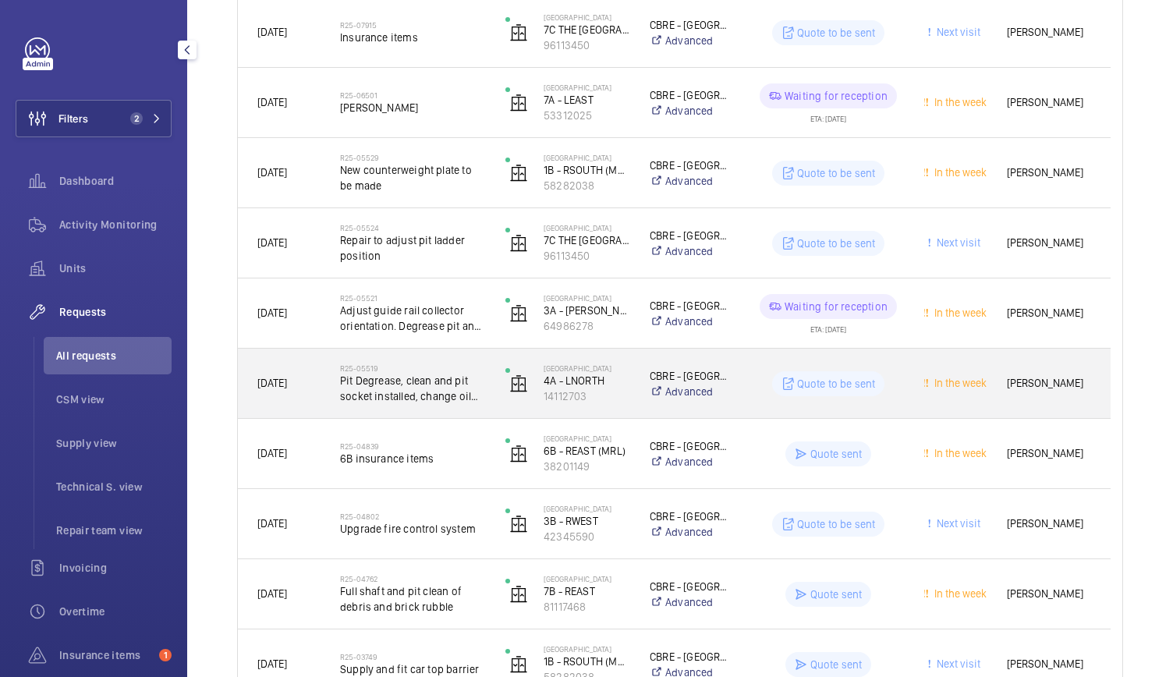
click at [474, 409] on div "R25-05519 Pit Degrease, clean and pit socket installed, change oil pot orientat…" at bounding box center [403, 384] width 164 height 70
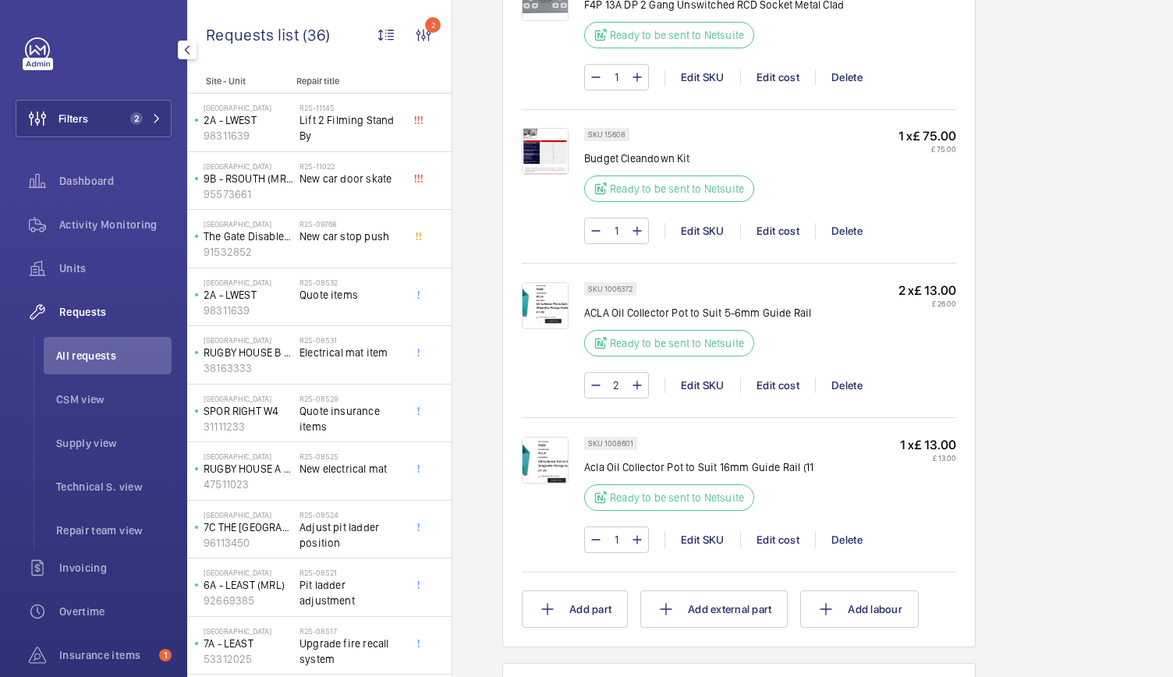
scroll to position [1187, 0]
drag, startPoint x: 1051, startPoint y: 65, endPoint x: 820, endPoint y: -68, distance: 266.5
click at [820, 0] on html "Filters 2 Dashboard Activity Monitoring Units Requests All requests CSM view Su…" at bounding box center [586, 338] width 1173 height 677
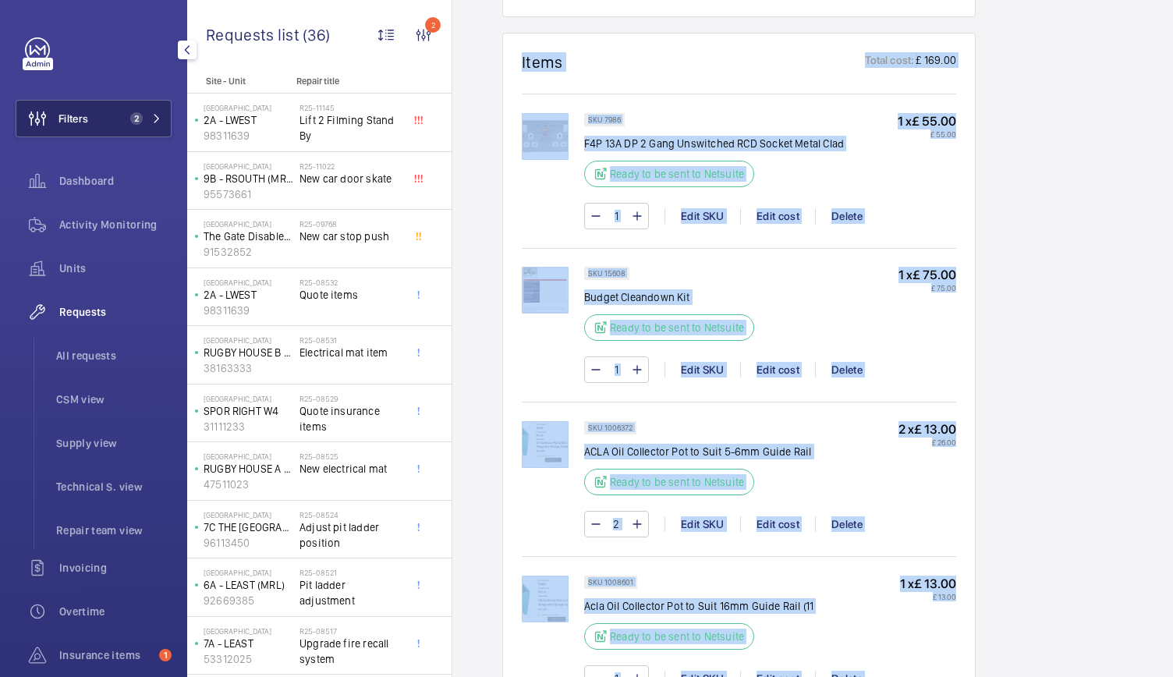
click at [120, 100] on button "Filters 2" at bounding box center [94, 118] width 156 height 37
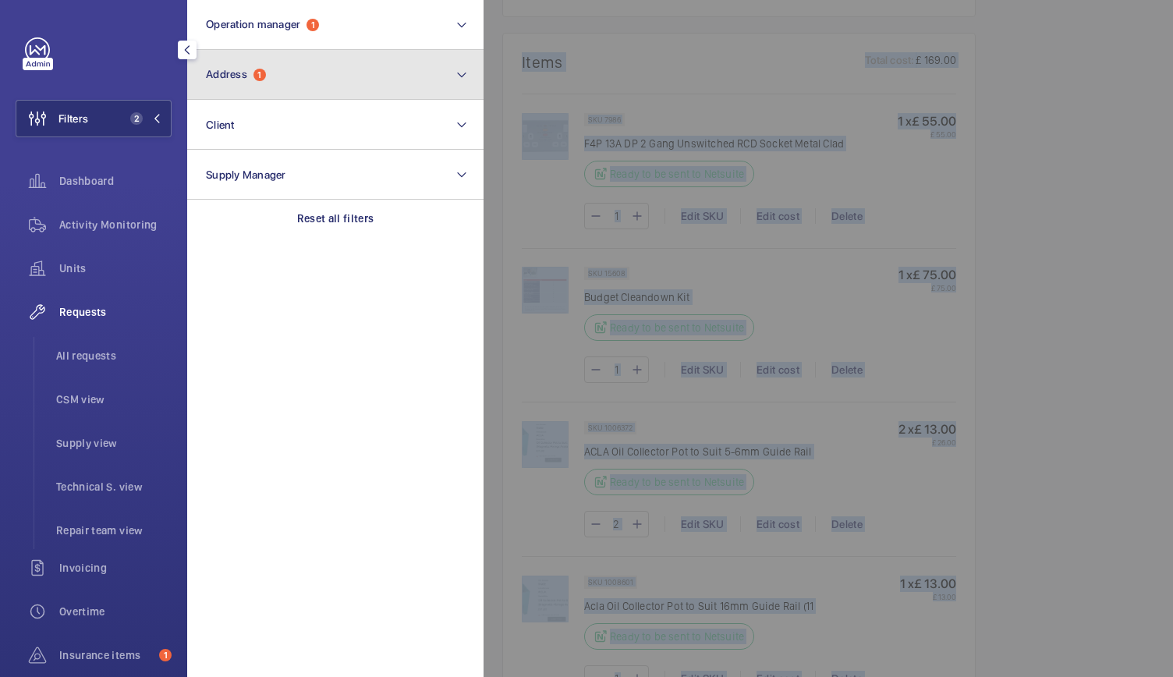
click at [218, 58] on button "Address 1" at bounding box center [335, 75] width 296 height 50
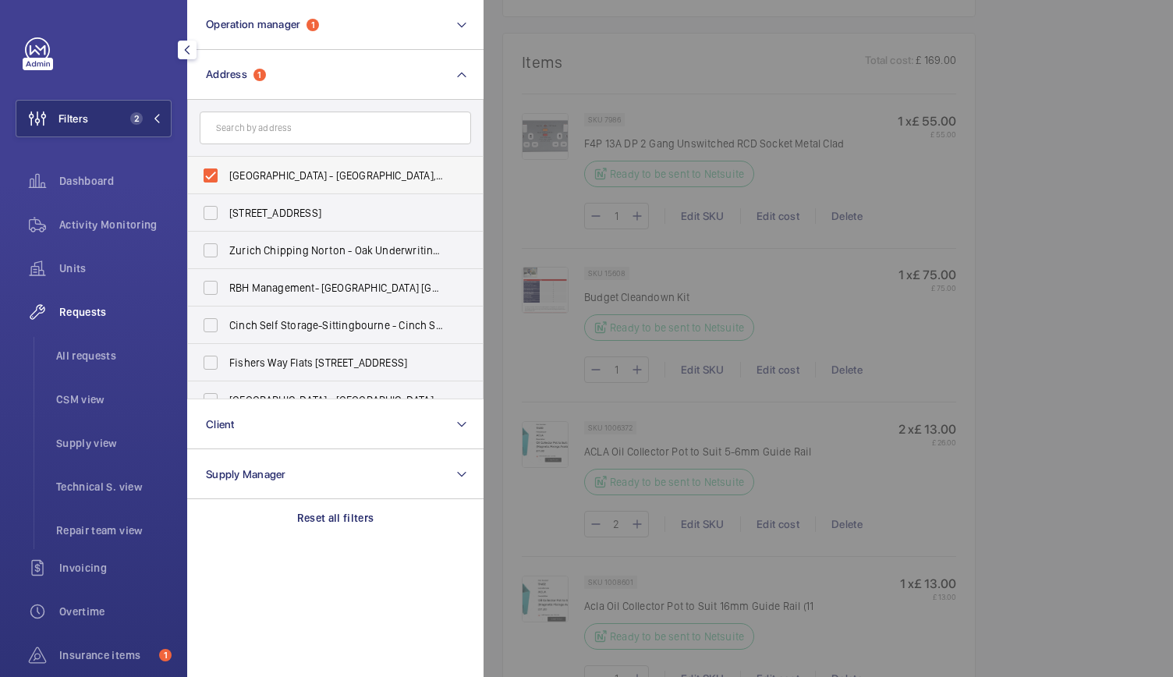
click at [212, 177] on label "[GEOGRAPHIC_DATA] - [GEOGRAPHIC_DATA], [GEOGRAPHIC_DATA] 7BA" at bounding box center [323, 175] width 271 height 37
click at [212, 177] on input "[GEOGRAPHIC_DATA] - [GEOGRAPHIC_DATA], [GEOGRAPHIC_DATA] 7BA" at bounding box center [210, 175] width 31 height 31
checkbox input "false"
click at [71, 256] on div "Units" at bounding box center [94, 268] width 156 height 37
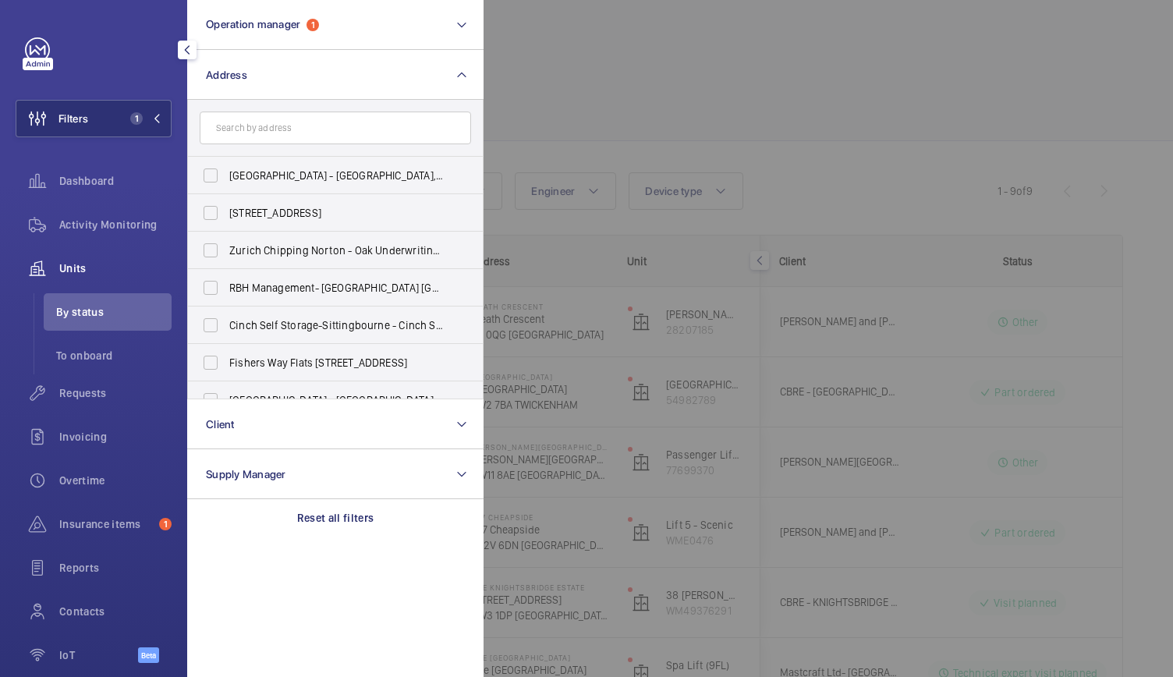
click at [705, 65] on div at bounding box center [1069, 338] width 1173 height 677
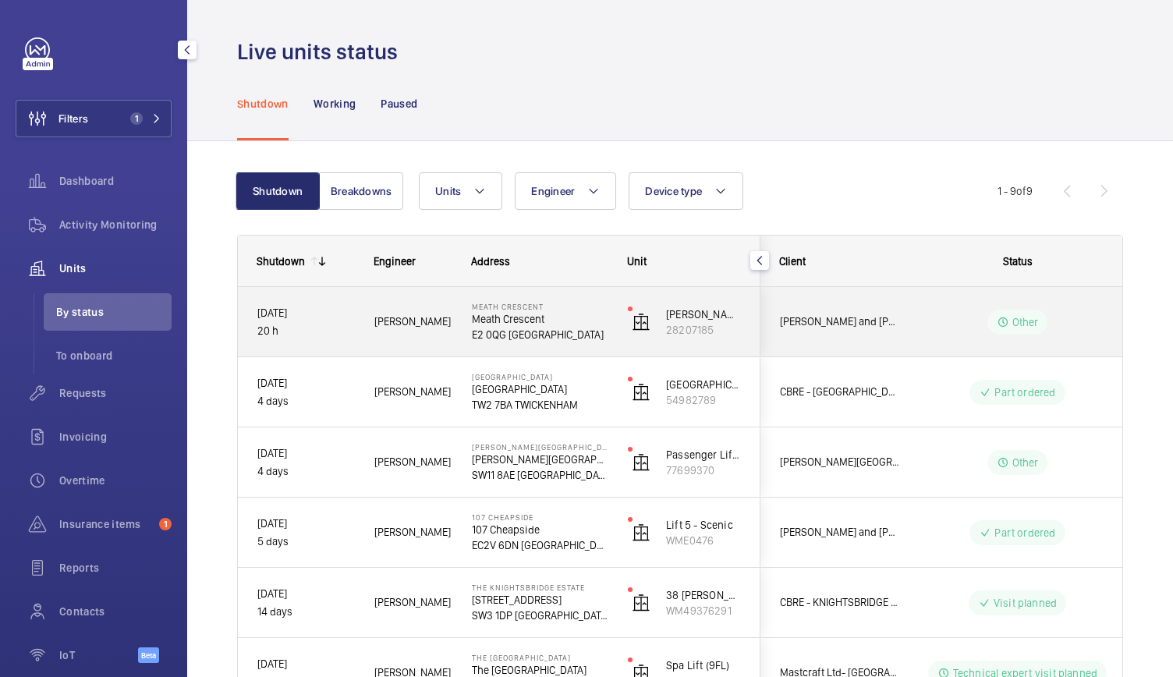
drag, startPoint x: 690, startPoint y: 316, endPoint x: 589, endPoint y: 342, distance: 104.0
click at [589, 342] on div "Meath Crescent Meath Crescent E2 0QG [GEOGRAPHIC_DATA]" at bounding box center [530, 322] width 154 height 70
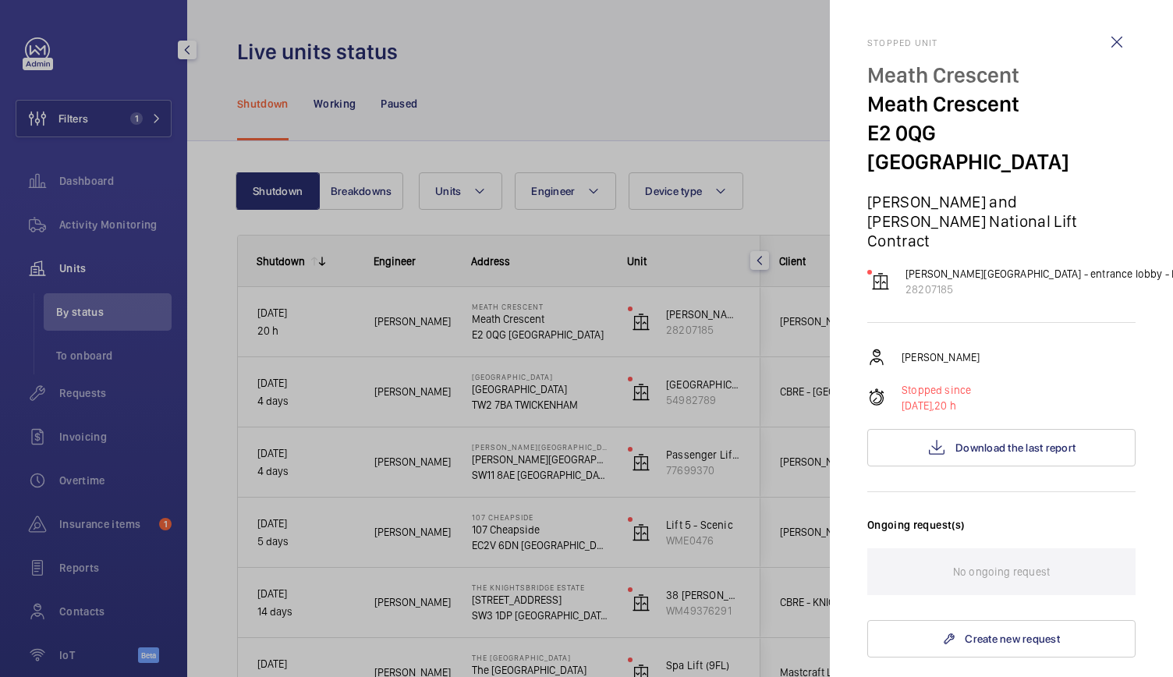
drag, startPoint x: 900, startPoint y: 213, endPoint x: 1137, endPoint y: 245, distance: 239.2
click at [1137, 245] on mat-sidenav "Stopped unit Meath Crescent Meath Crescent E2 0QG LONDON Rendall and [PERSON_NA…" at bounding box center [1001, 338] width 343 height 677
copy div "[PERSON_NAME][GEOGRAPHIC_DATA] - entrance lobby - lift 5 - U1012155 - 5 28207185"
click at [1057, 441] on span "Download the last report" at bounding box center [1015, 447] width 120 height 12
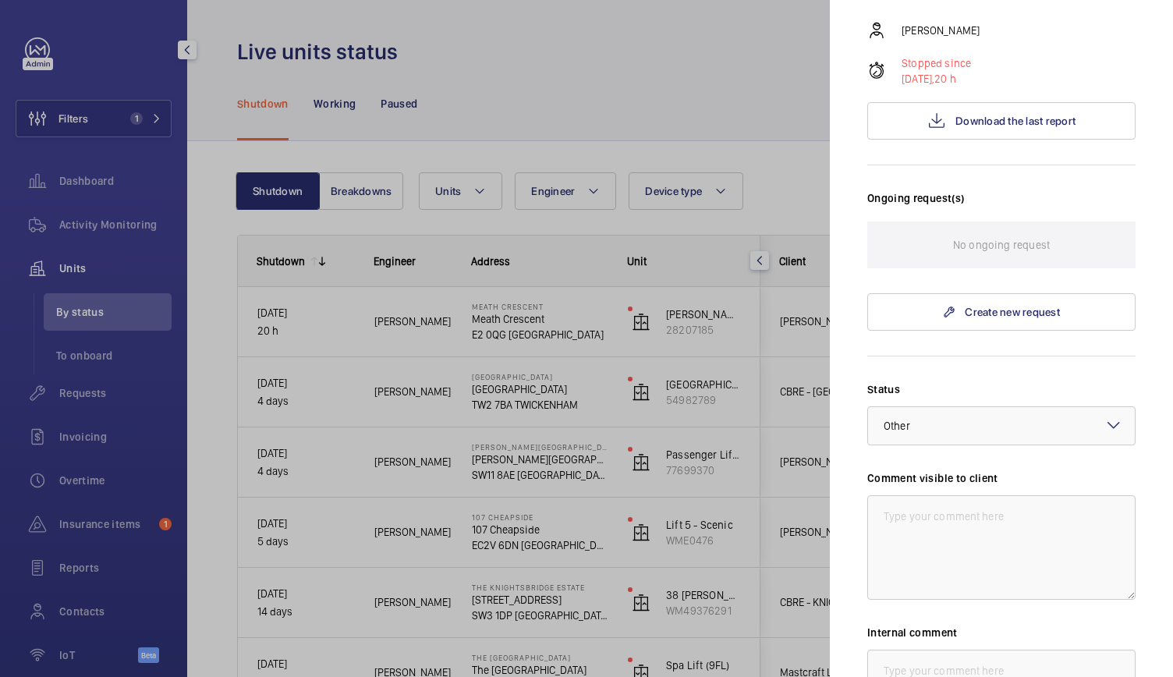
scroll to position [331, 0]
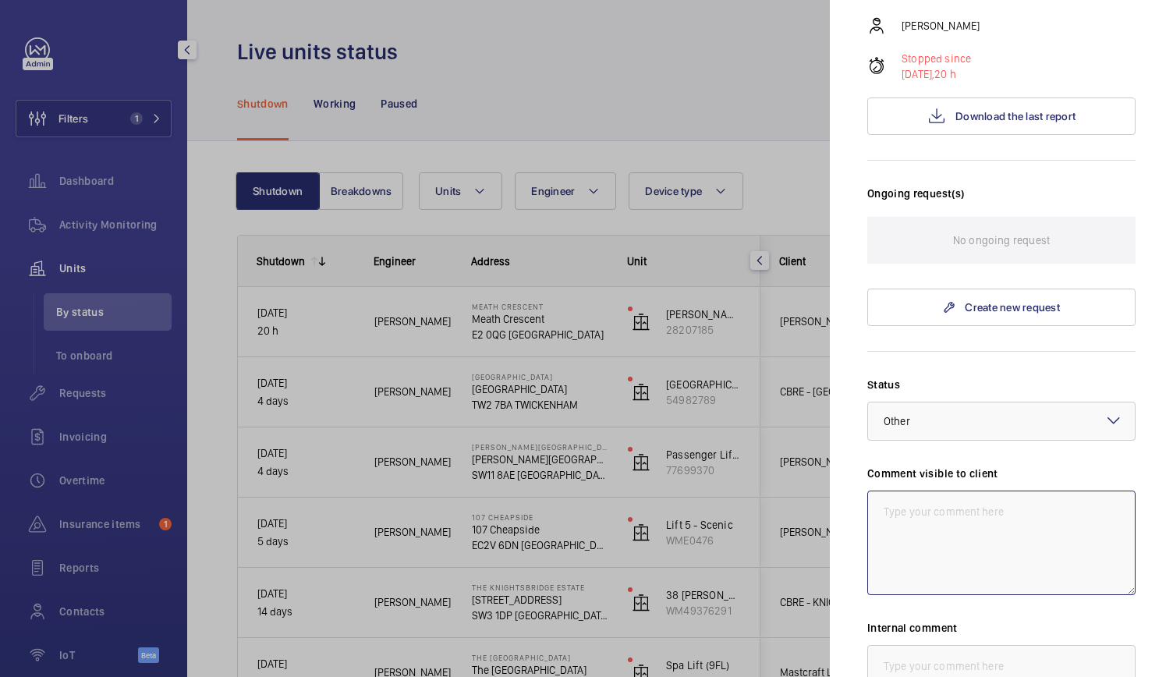
click at [942, 497] on textarea at bounding box center [1001, 542] width 268 height 104
type textarea "L"
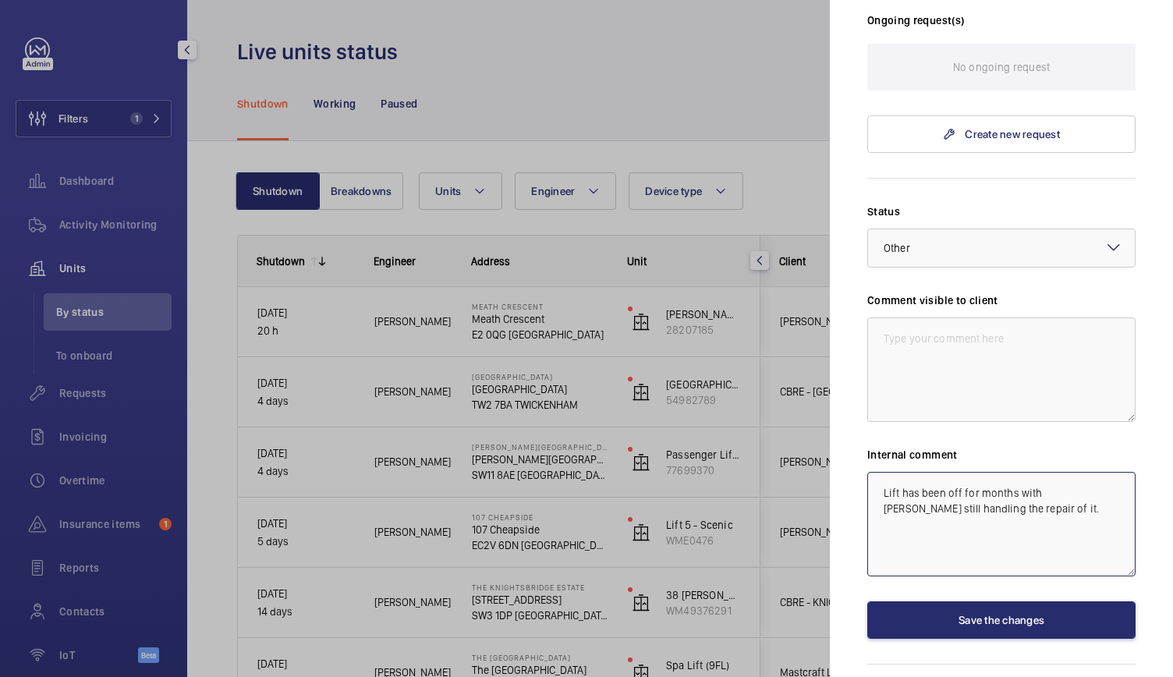
click at [871, 472] on textarea "Lift has been off for months with [PERSON_NAME] still handling the repair of it." at bounding box center [1001, 524] width 268 height 104
click at [885, 472] on textarea "Lift has been off for months with [PERSON_NAME] still handling the repair of it." at bounding box center [1001, 524] width 268 height 104
type textarea "28/08 Lift has been off for months with [PERSON_NAME] still handling the repair…"
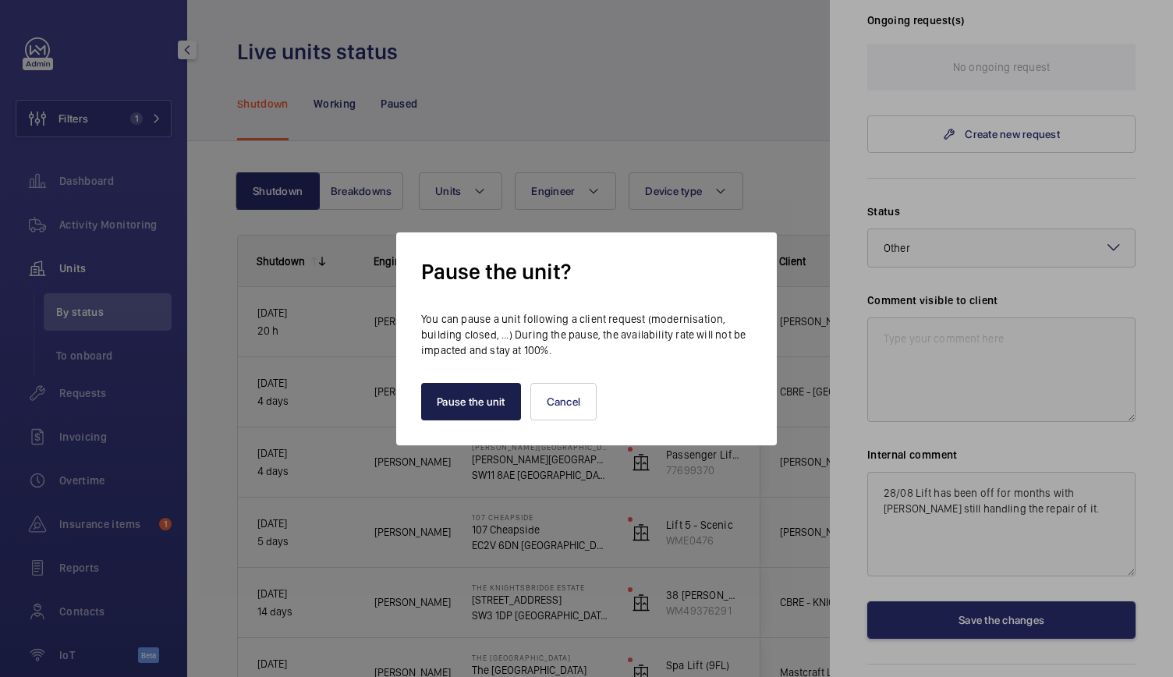
click at [471, 402] on button "Pause the unit" at bounding box center [471, 401] width 100 height 37
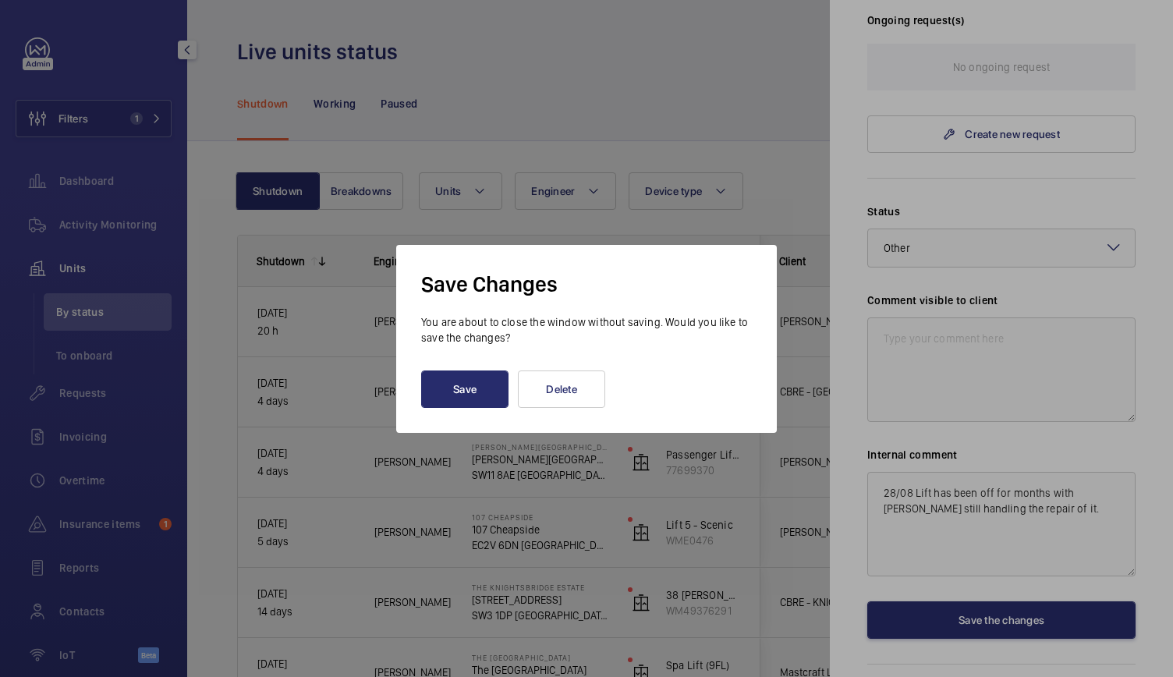
scroll to position [0, 0]
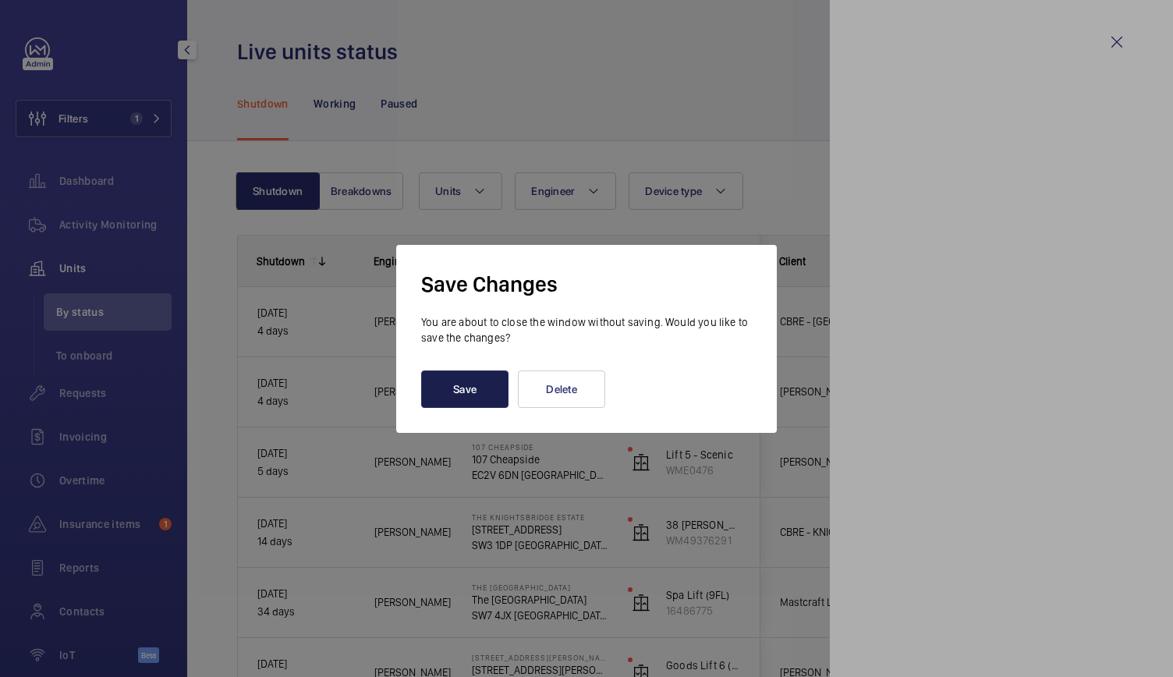
click at [475, 391] on button "Save" at bounding box center [464, 388] width 87 height 37
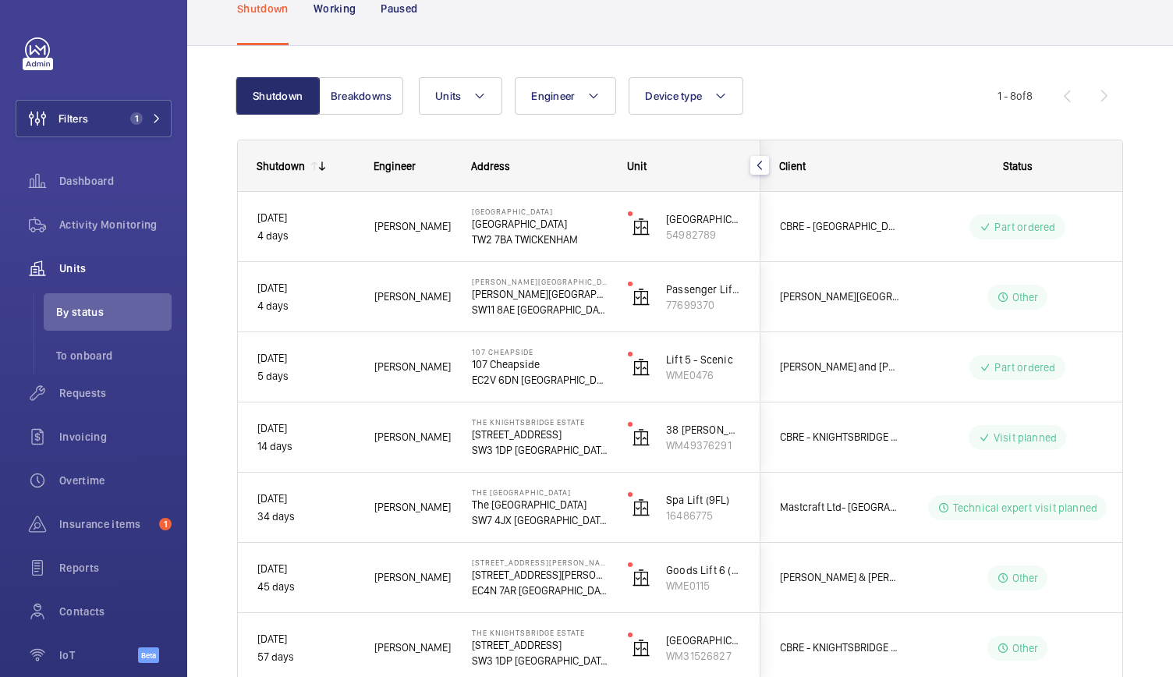
scroll to position [94, 0]
click at [145, 110] on button "Filters 1" at bounding box center [94, 118] width 156 height 37
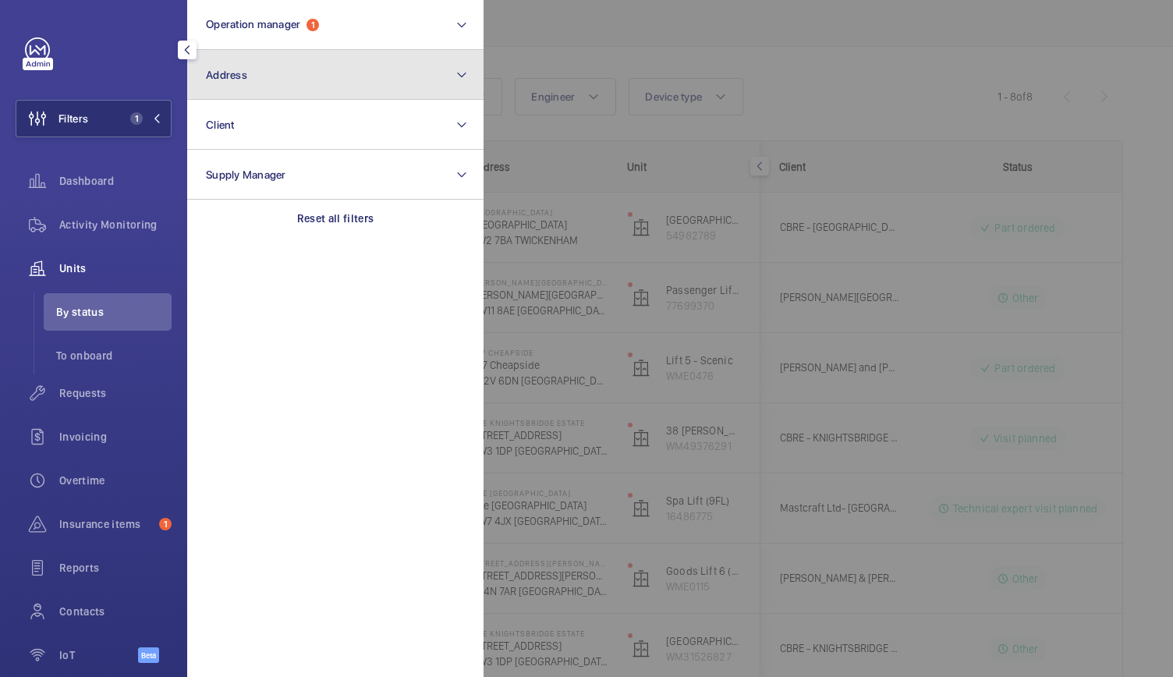
click at [299, 79] on button "Address" at bounding box center [335, 75] width 296 height 50
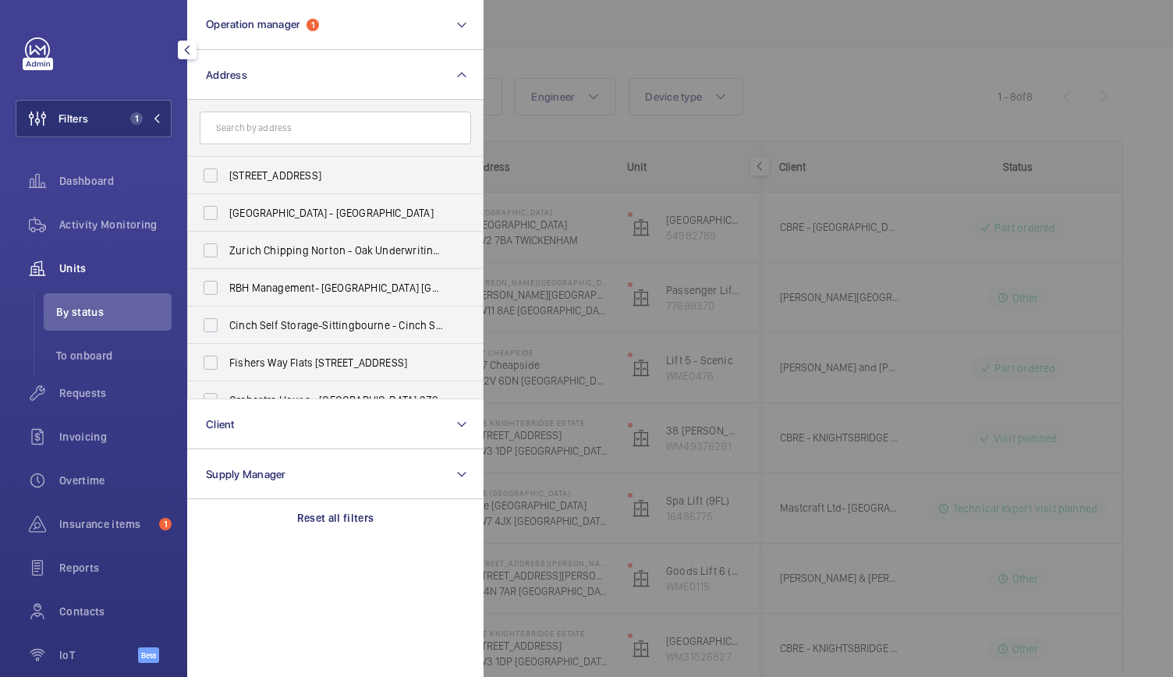
click at [845, 126] on div at bounding box center [1069, 338] width 1173 height 677
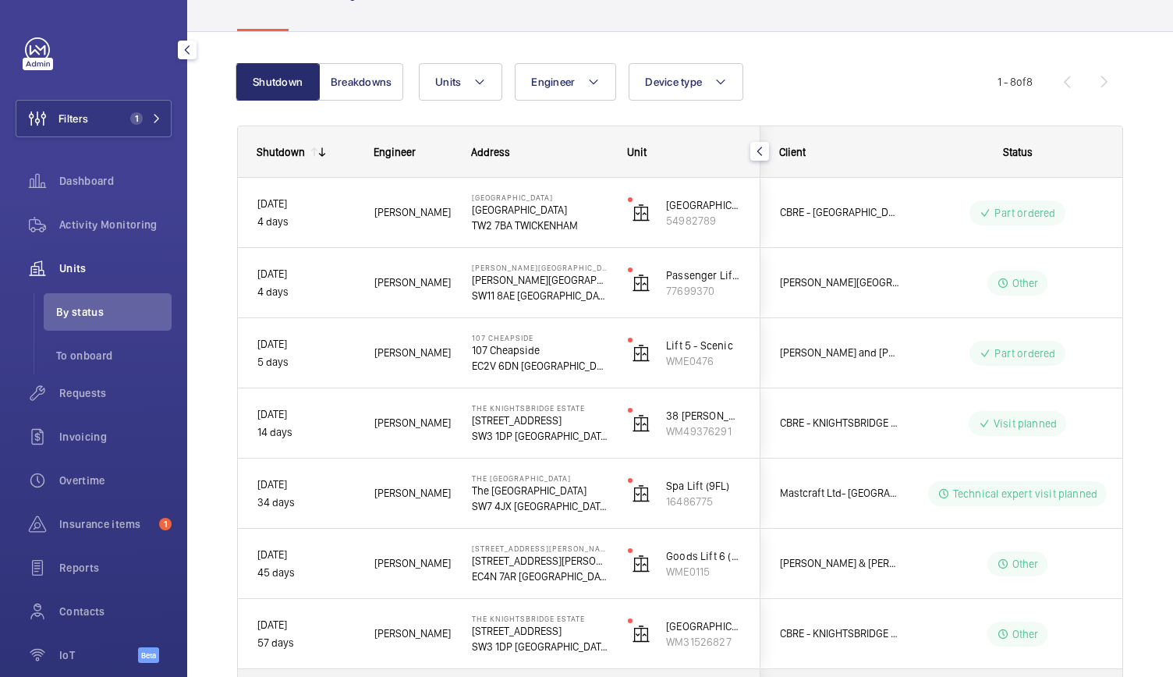
scroll to position [108, 0]
click at [106, 101] on button "Filters 1" at bounding box center [94, 118] width 156 height 37
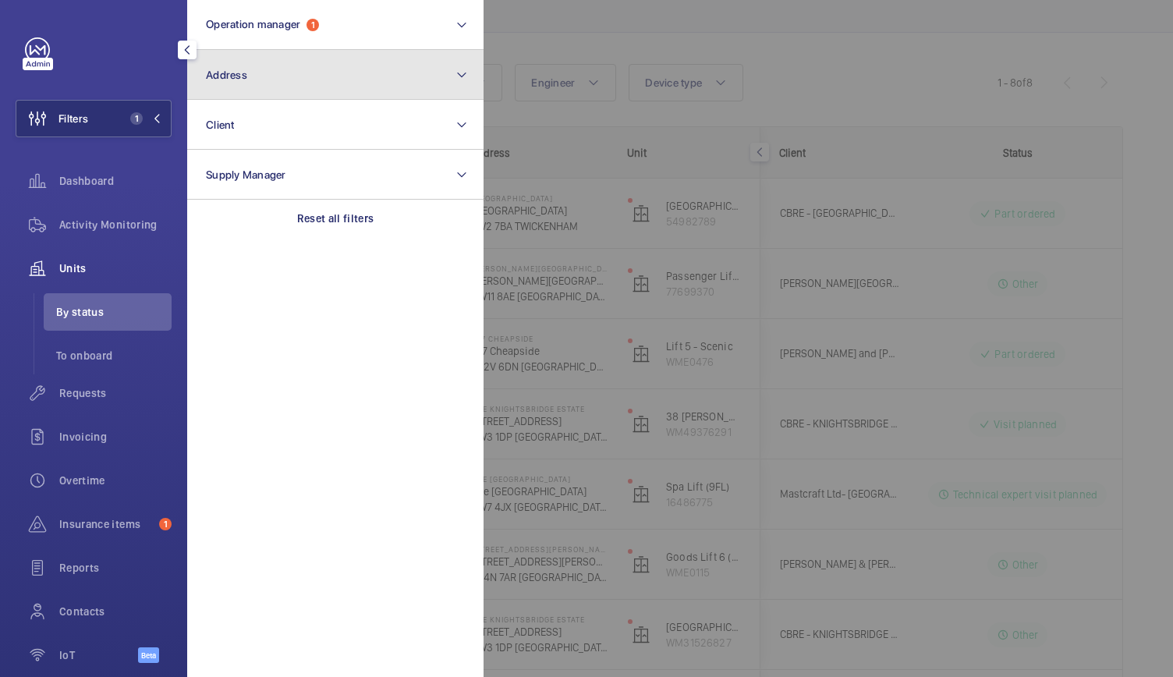
click at [259, 74] on button "Address" at bounding box center [335, 75] width 296 height 50
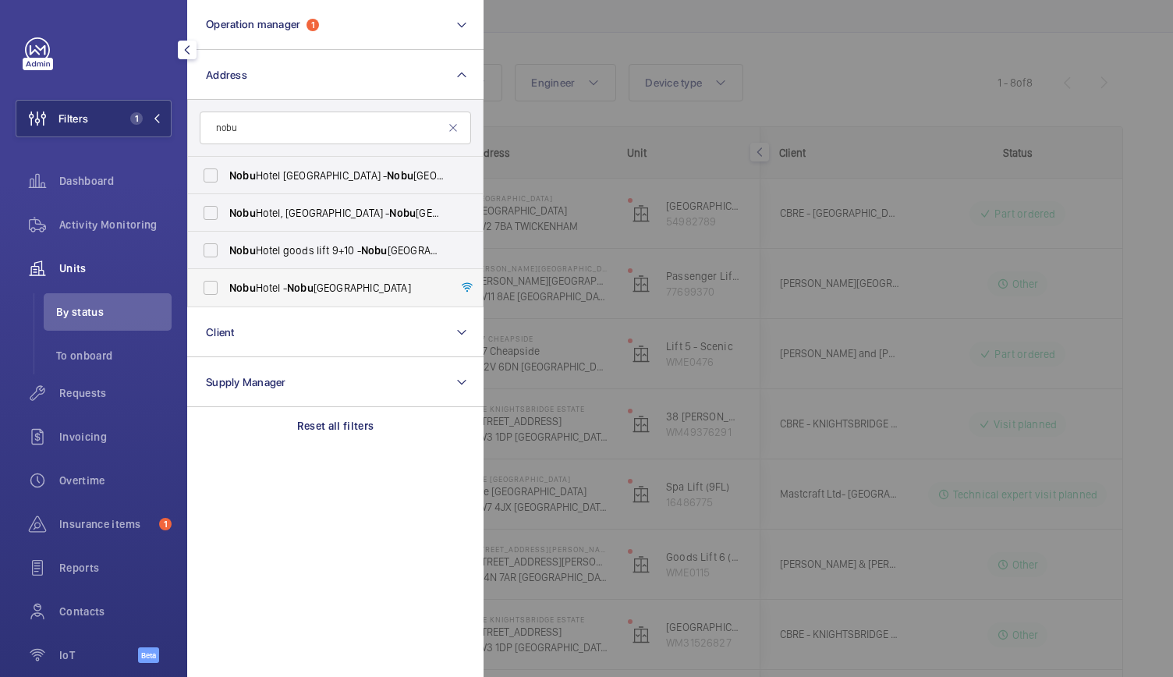
type input "nobu"
click at [212, 287] on label "Nobu Hotel - Nobu Hotel London Portman Square, LONDON W1H 7BG" at bounding box center [323, 287] width 271 height 37
click at [212, 287] on input "Nobu Hotel - Nobu Hotel London Portman Square, LONDON W1H 7BG" at bounding box center [210, 287] width 31 height 31
checkbox input "true"
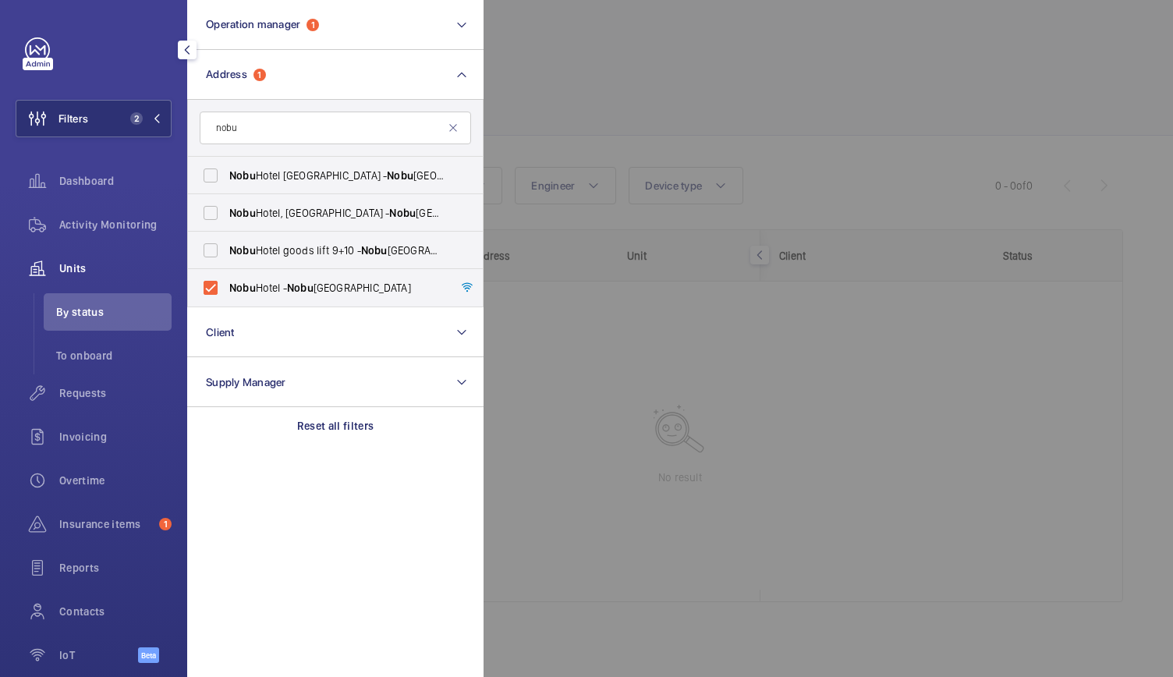
click at [710, 52] on div at bounding box center [1069, 338] width 1173 height 677
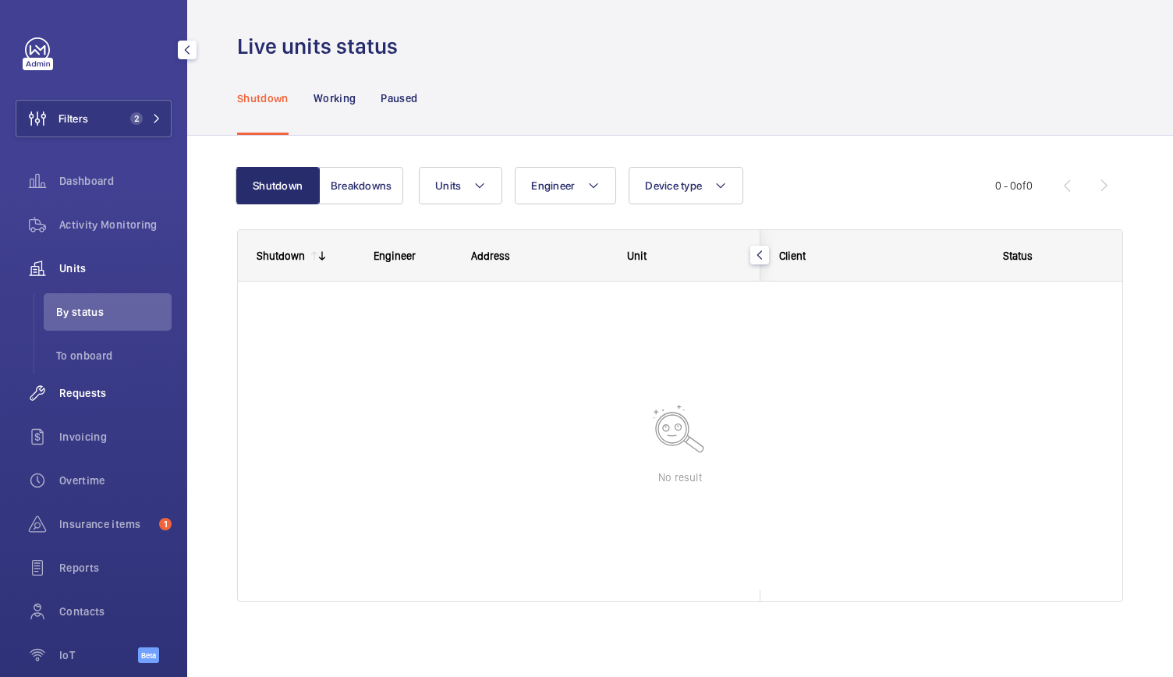
click at [93, 395] on span "Requests" at bounding box center [115, 393] width 112 height 16
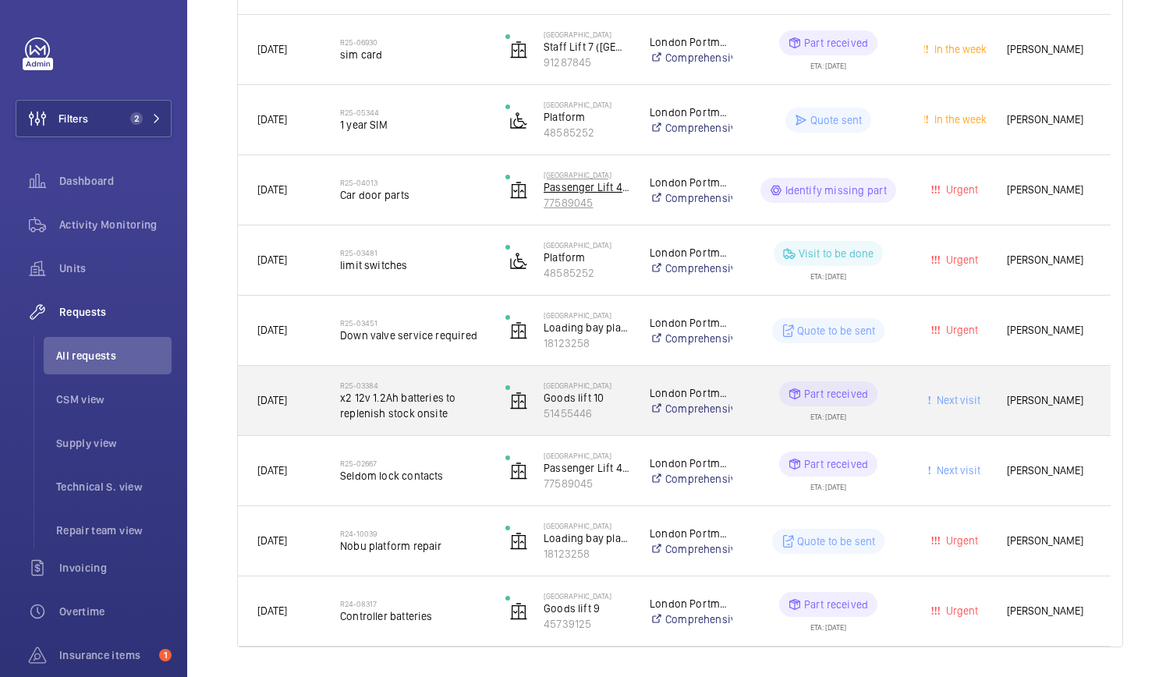
scroll to position [618, 0]
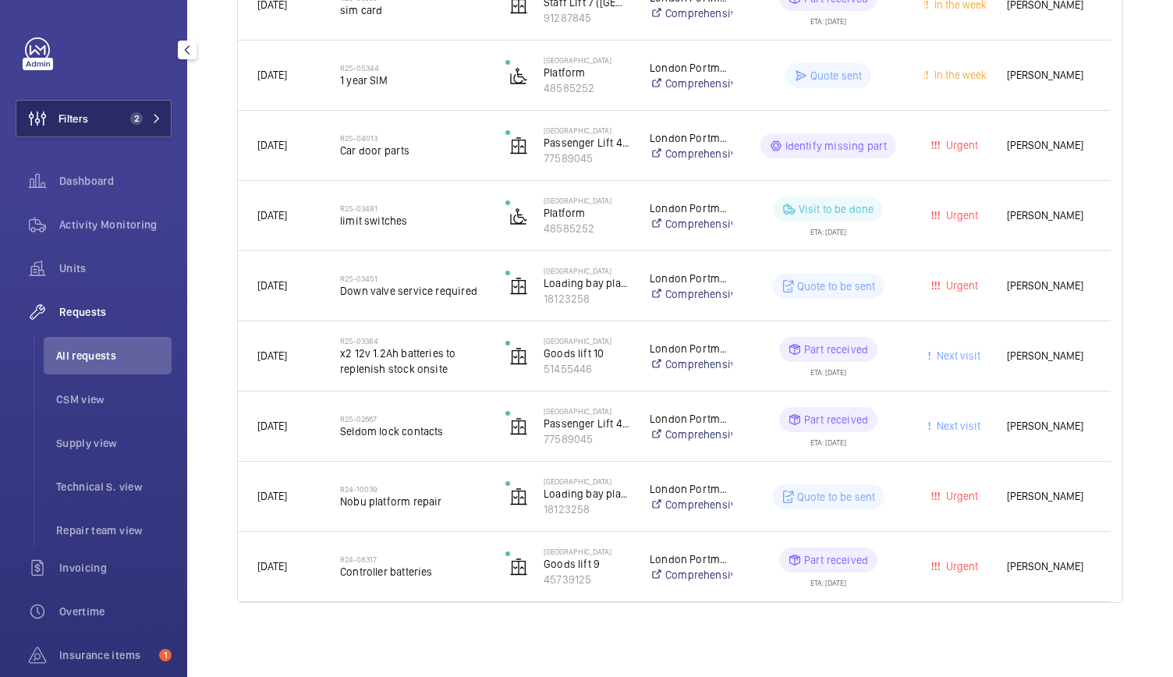
click at [143, 115] on span "2" at bounding box center [142, 118] width 37 height 12
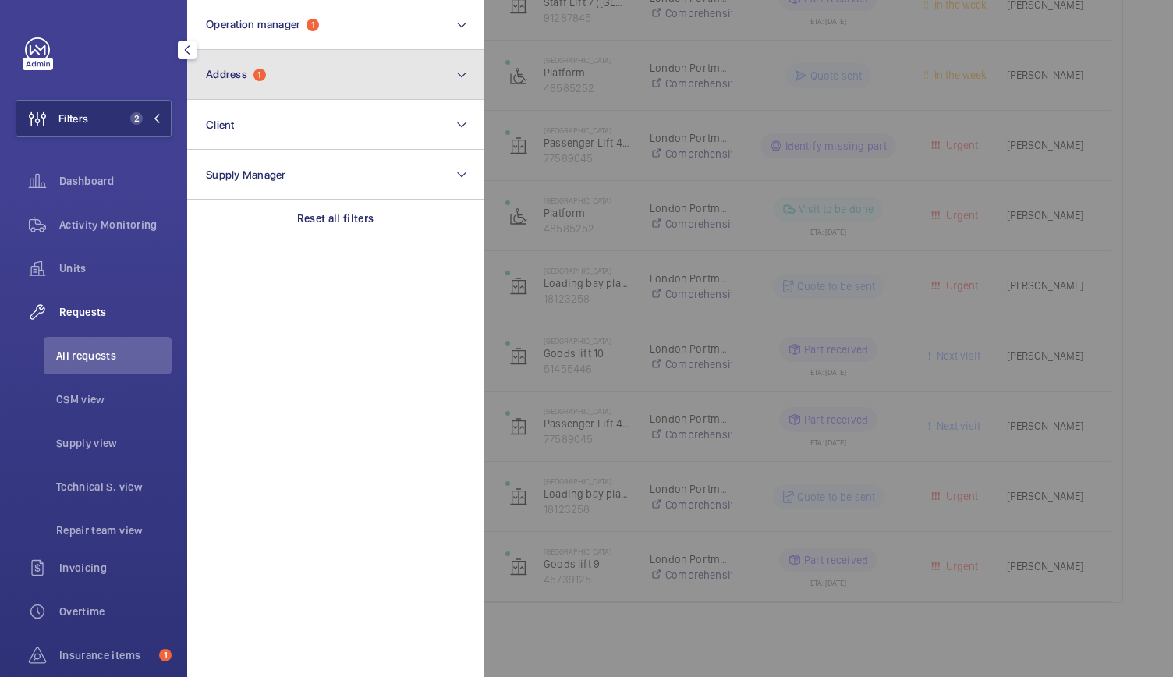
click at [276, 93] on button "Address 1" at bounding box center [335, 75] width 296 height 50
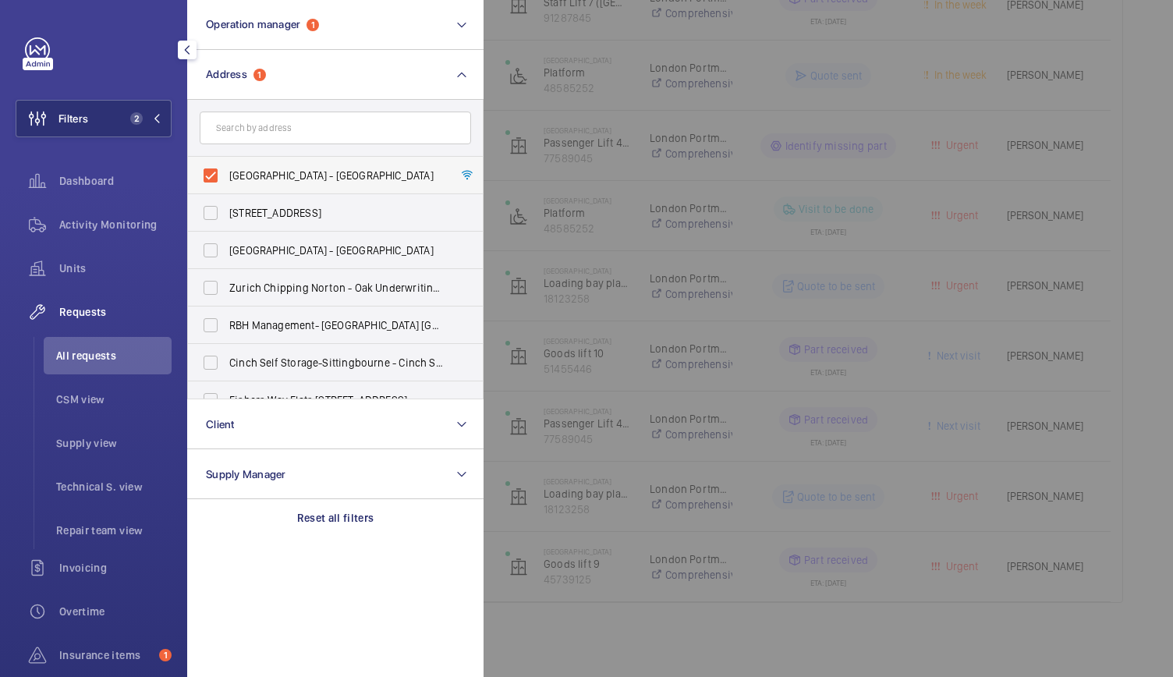
click at [209, 174] on label "Nobu Hotel - Nobu Hotel London Portman Square, LONDON W1H 7BG" at bounding box center [323, 175] width 271 height 37
click at [209, 174] on input "Nobu Hotel - Nobu Hotel London Portman Square, LONDON W1H 7BG" at bounding box center [210, 175] width 31 height 31
checkbox input "false"
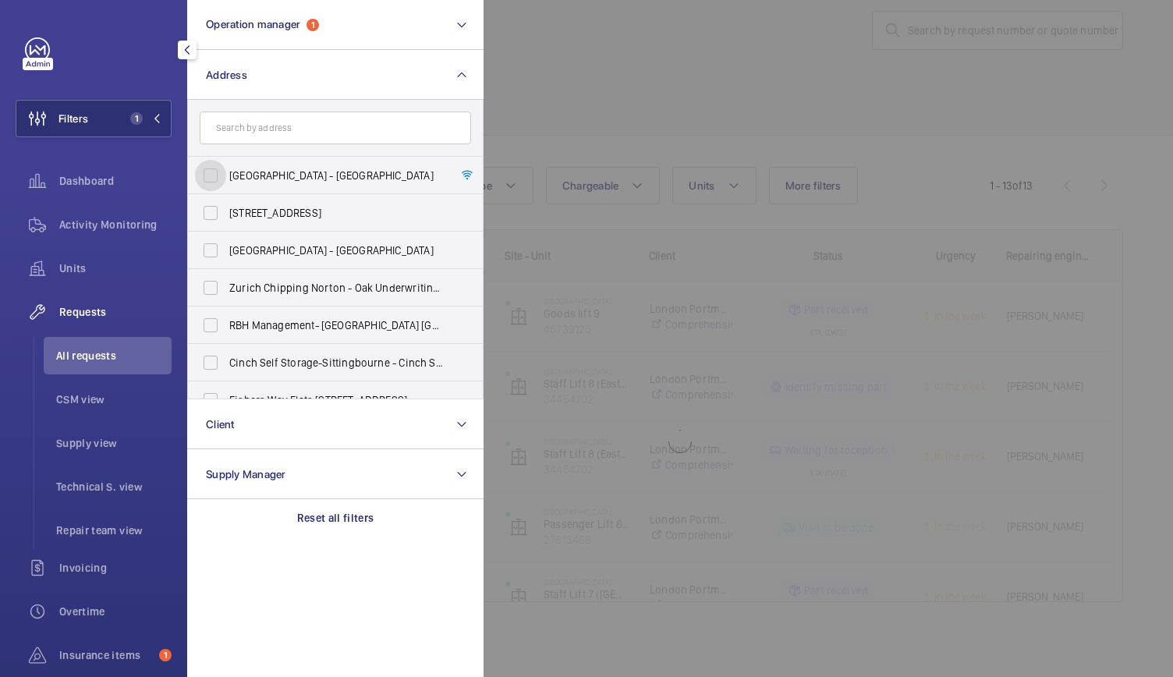
scroll to position [26, 0]
click at [248, 136] on input "text" at bounding box center [335, 128] width 271 height 33
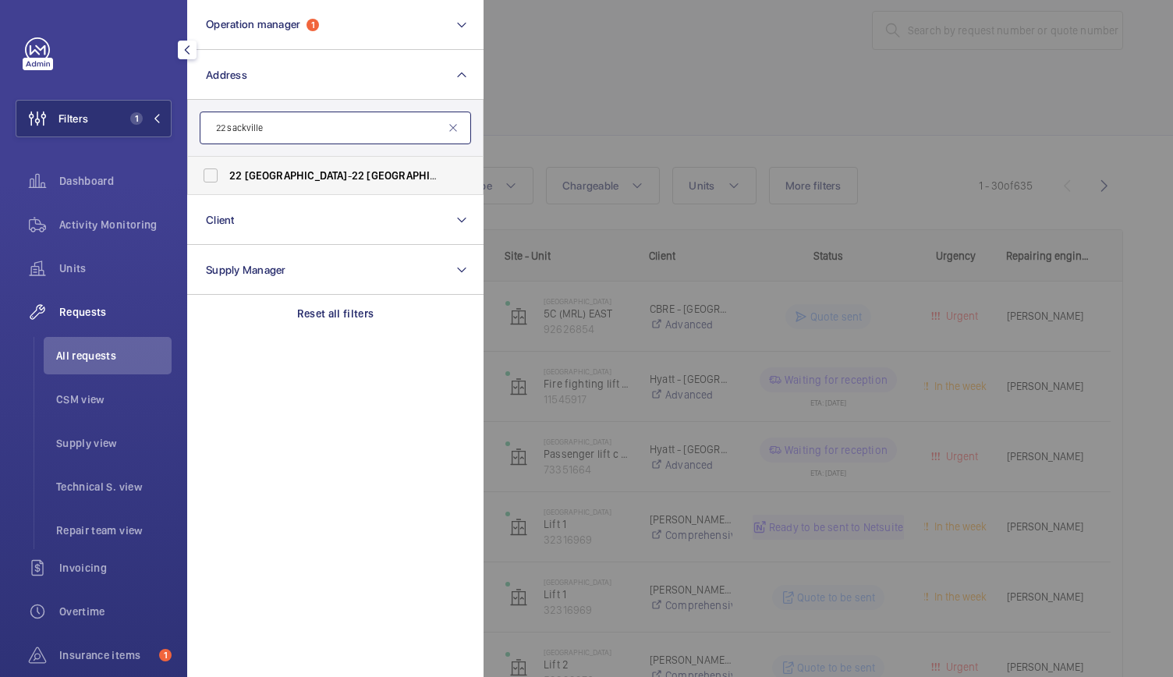
type input "22 sackville"
click at [254, 175] on span "Sackville" at bounding box center [296, 175] width 103 height 12
click at [226, 175] on input "22 Sackville - 22 Sackville St, LONDON W1S 3DN" at bounding box center [210, 175] width 31 height 31
checkbox input "true"
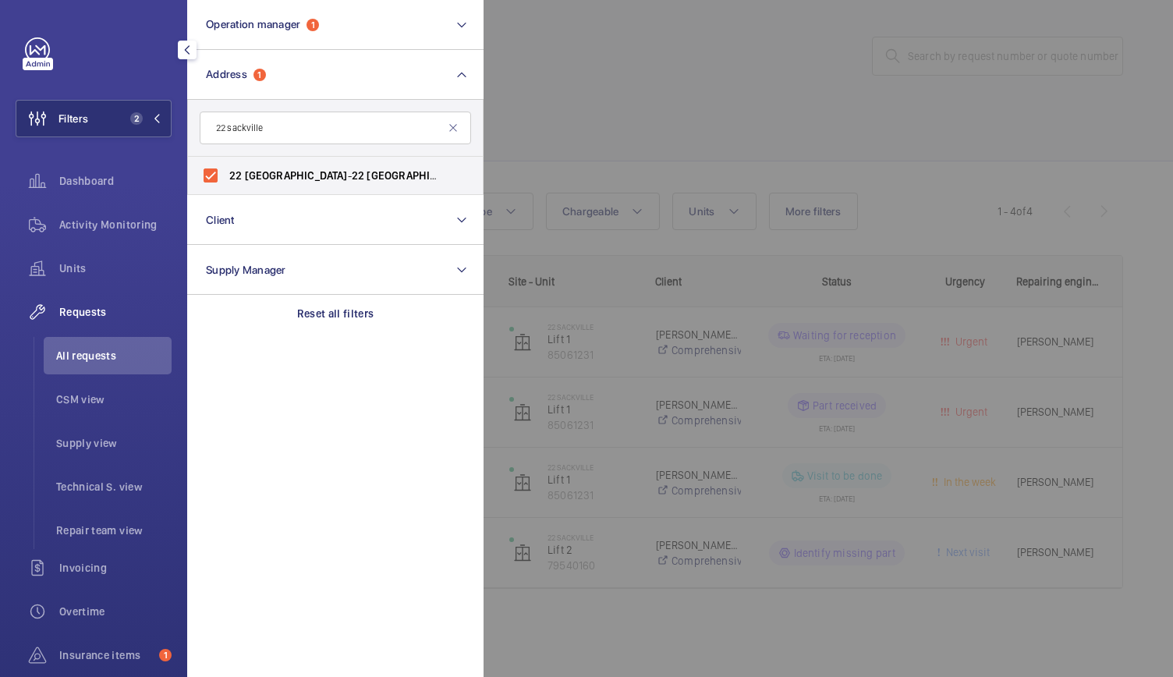
click at [635, 51] on div at bounding box center [1069, 338] width 1173 height 677
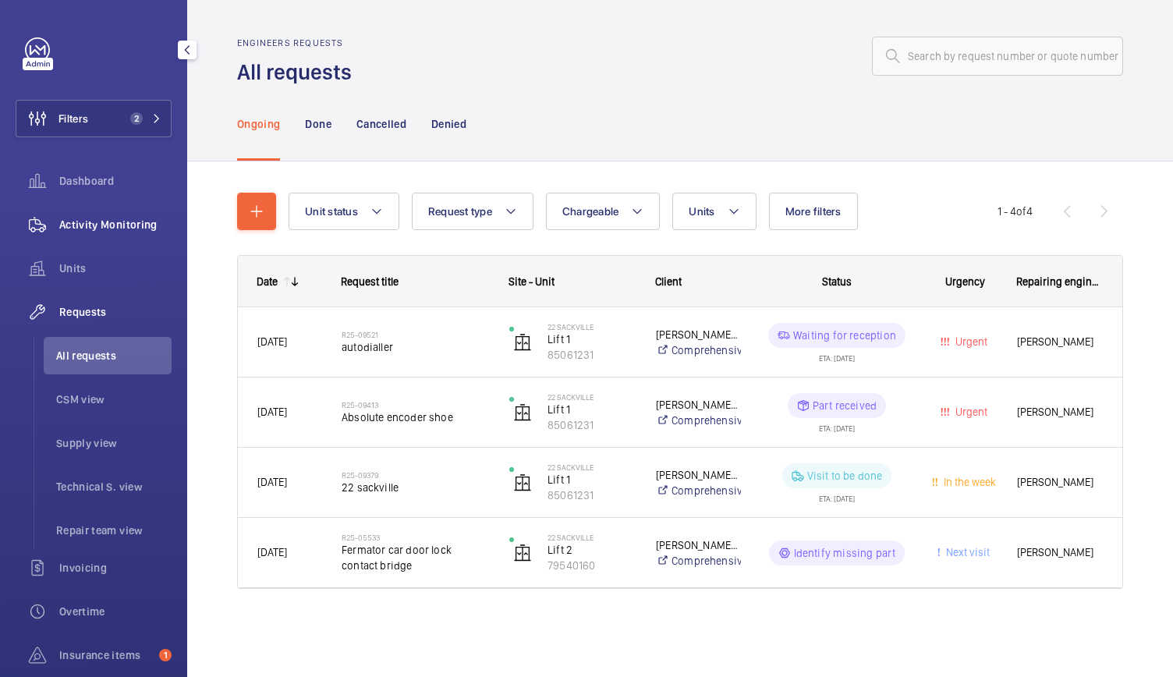
click at [132, 228] on span "Activity Monitoring" at bounding box center [115, 225] width 112 height 16
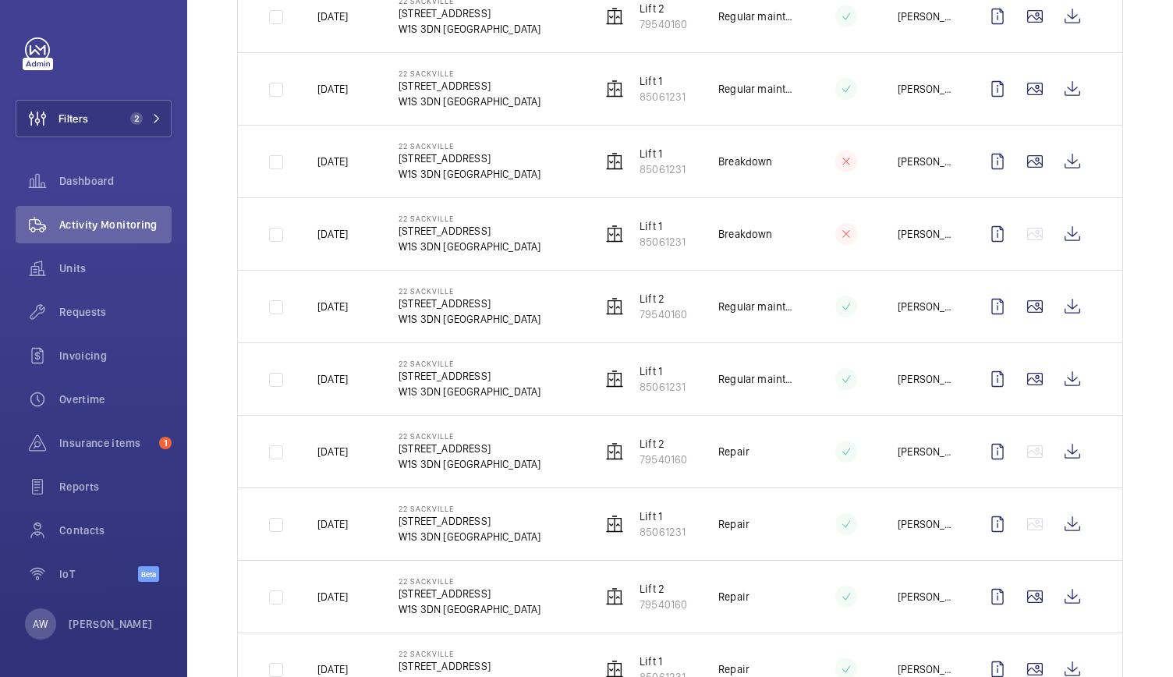
scroll to position [1485, 0]
click at [1071, 579] on wm-front-icon-button at bounding box center [1071, 595] width 37 height 37
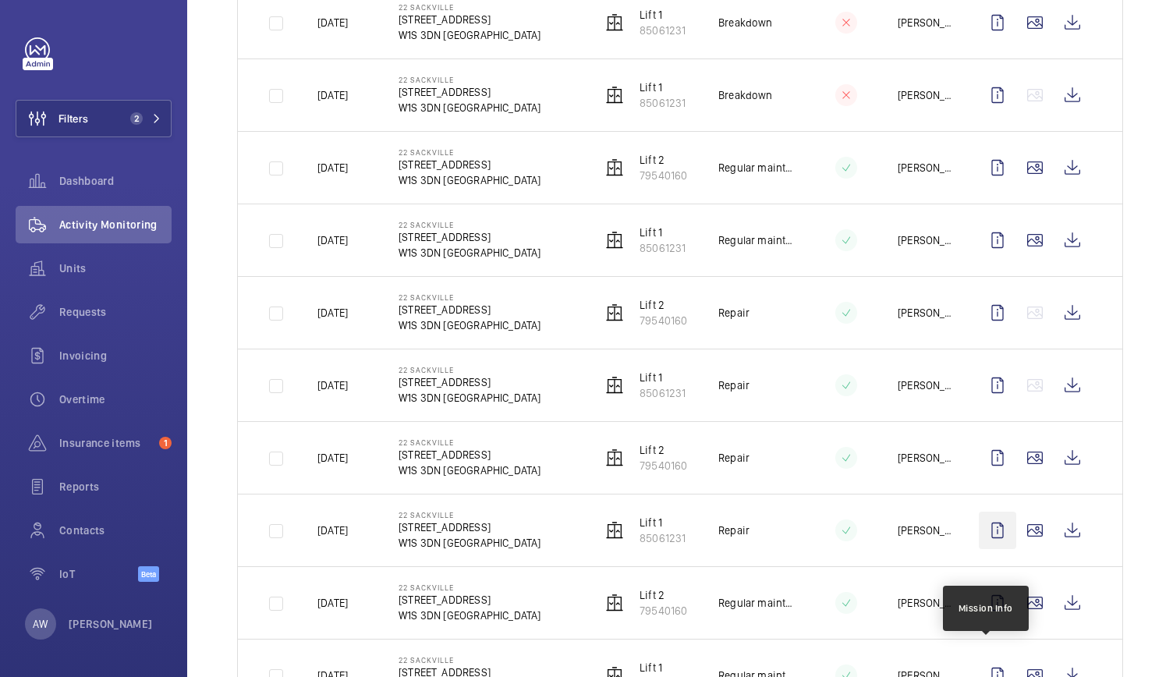
scroll to position [1623, 0]
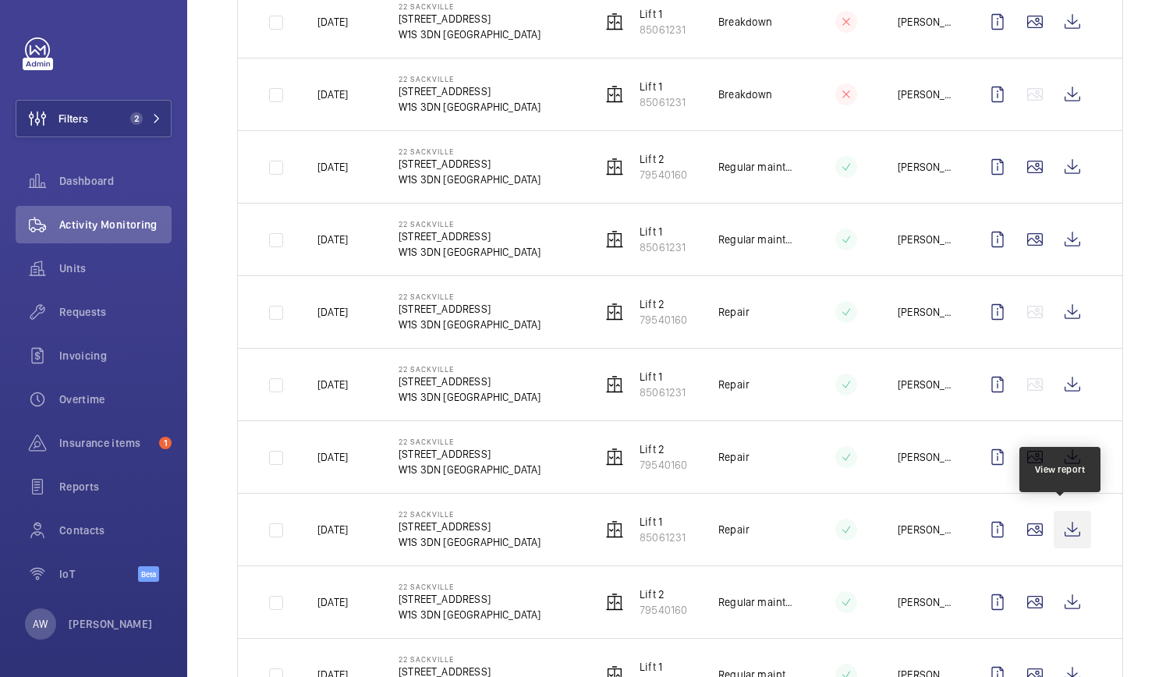
click at [1060, 518] on wm-front-icon-button at bounding box center [1071, 529] width 37 height 37
